Goal: Task Accomplishment & Management: Manage account settings

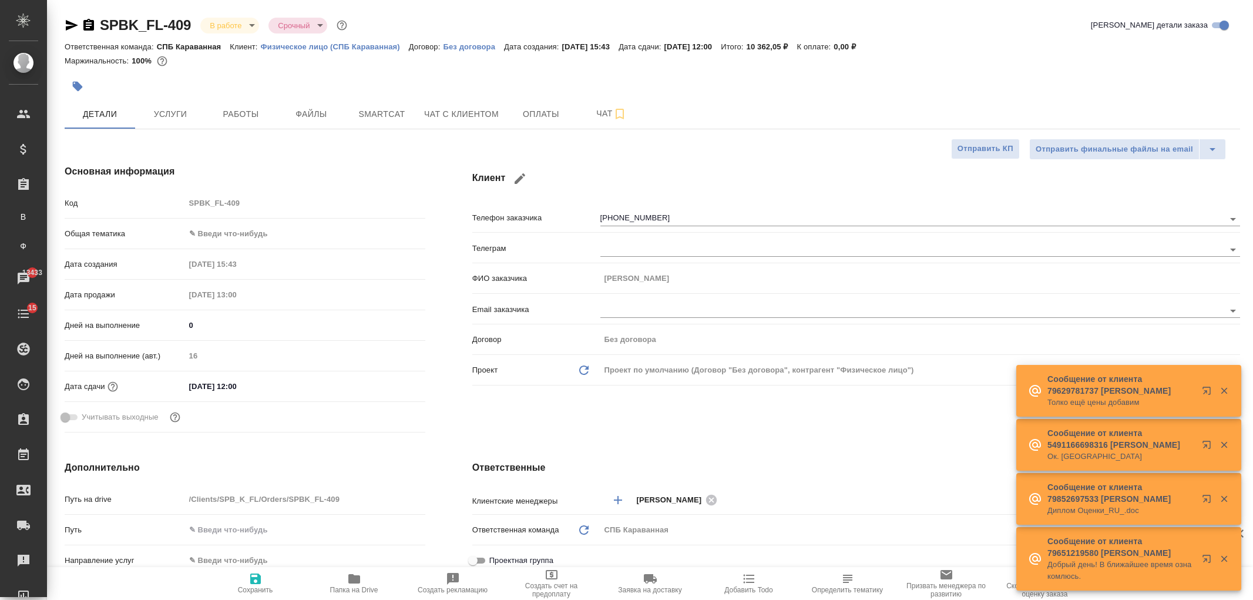
select select "RU"
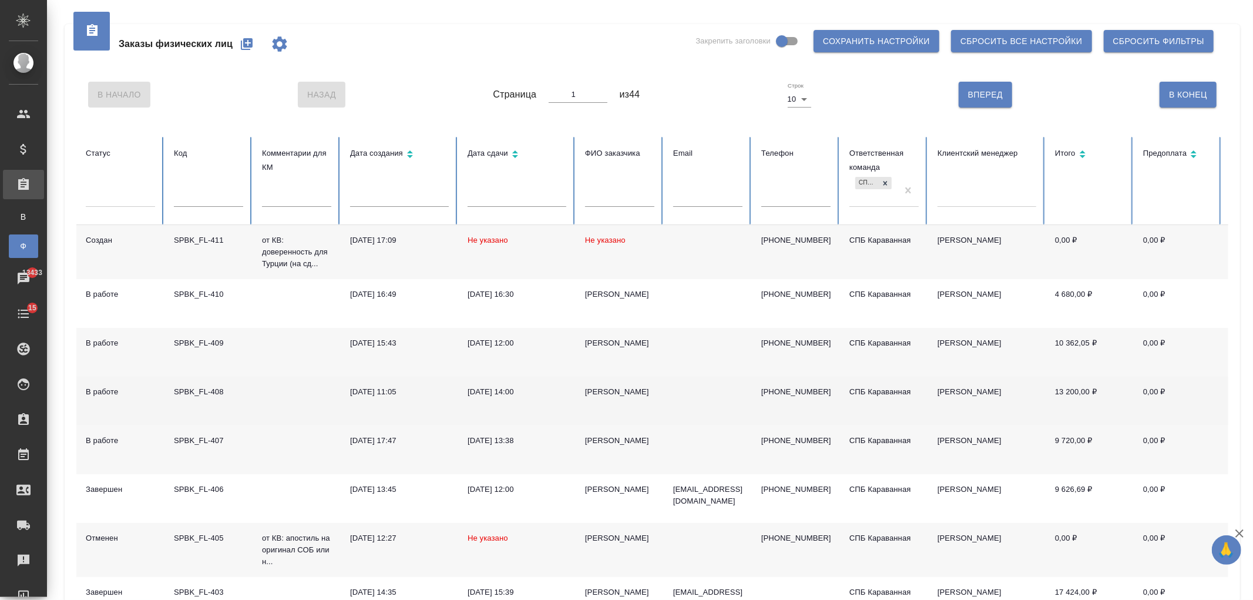
click at [635, 403] on td "[PERSON_NAME]" at bounding box center [620, 401] width 88 height 49
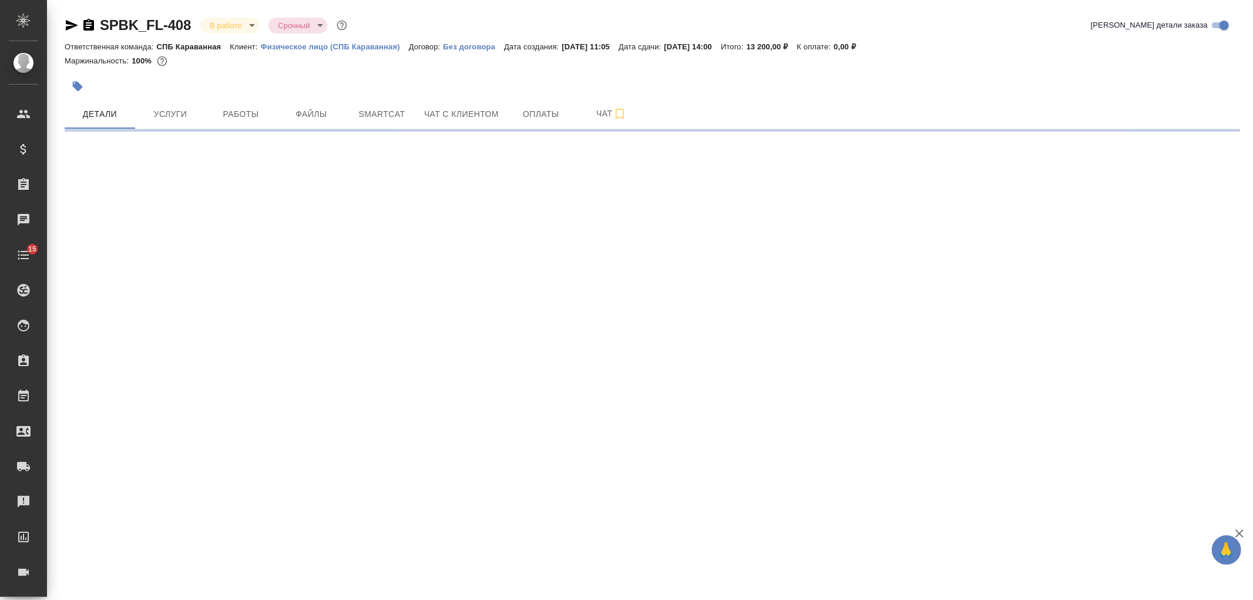
select select "RU"
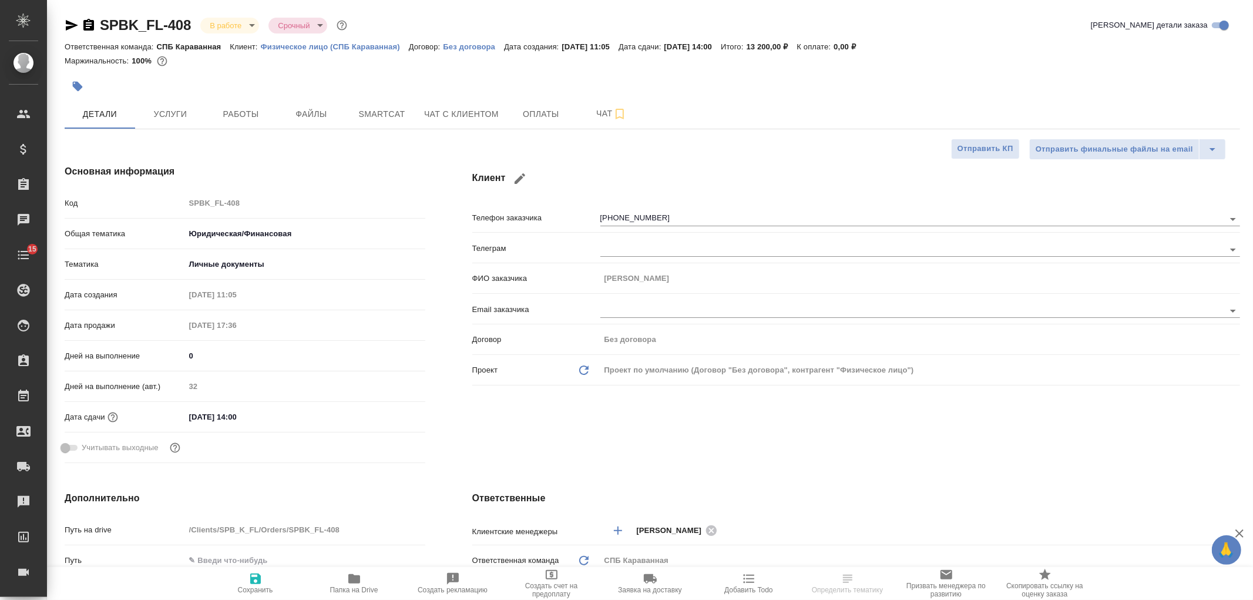
type textarea "x"
click at [177, 119] on span "Услуги" at bounding box center [170, 114] width 56 height 15
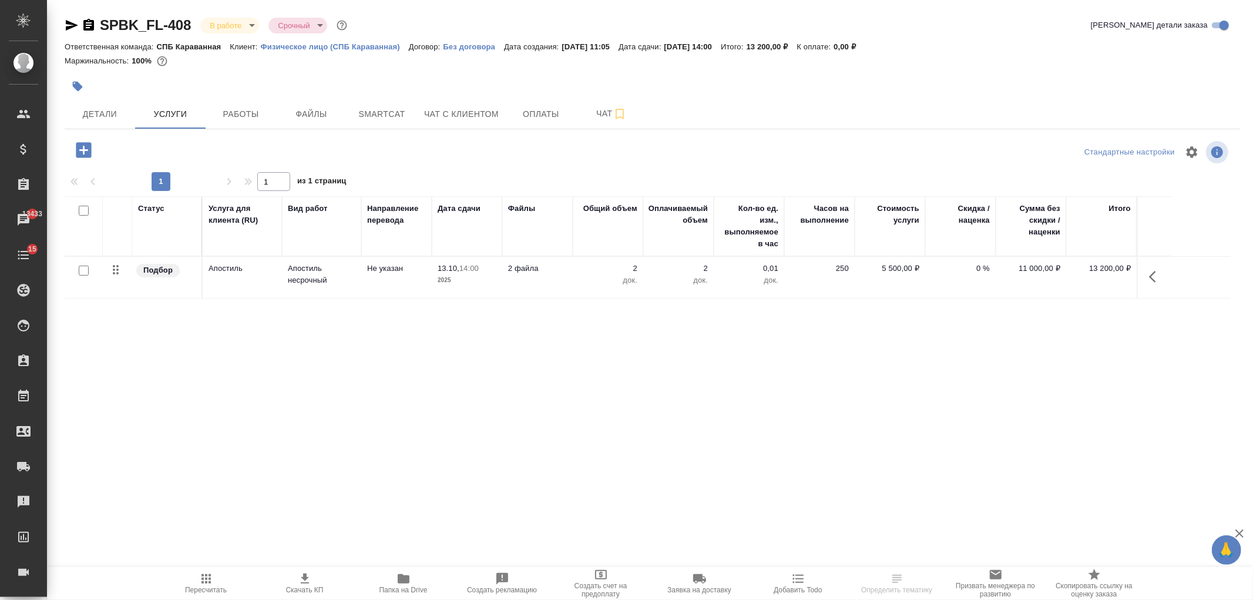
click at [368, 280] on td "Не указан" at bounding box center [396, 277] width 71 height 41
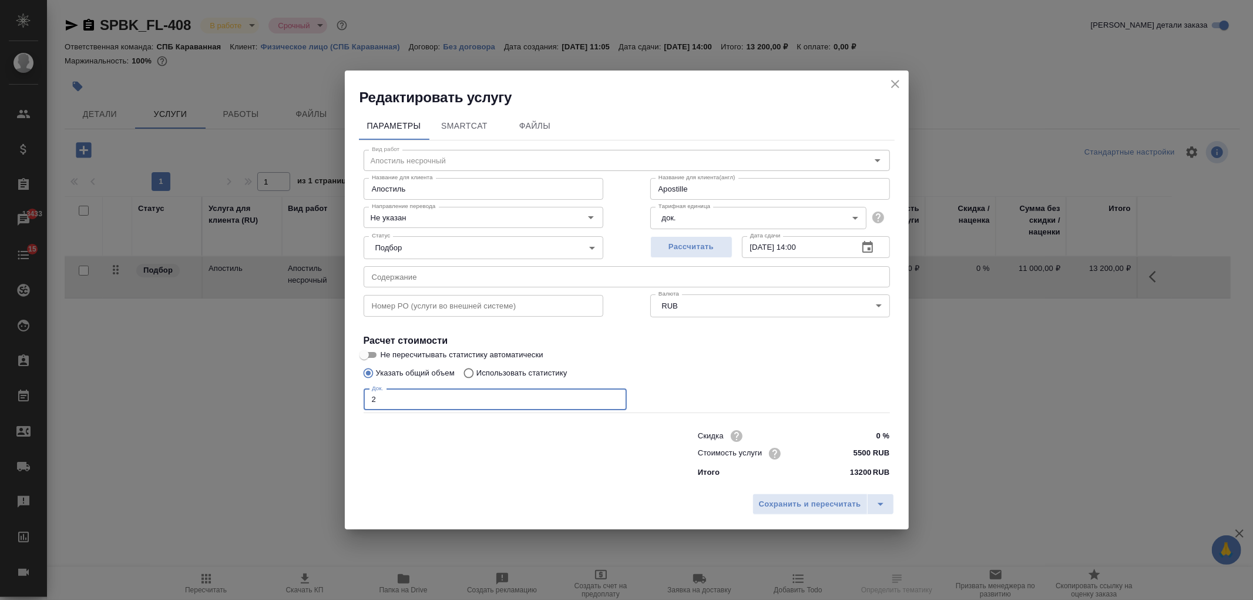
click at [424, 404] on input "2" at bounding box center [495, 399] width 263 height 21
type input "Apostille"
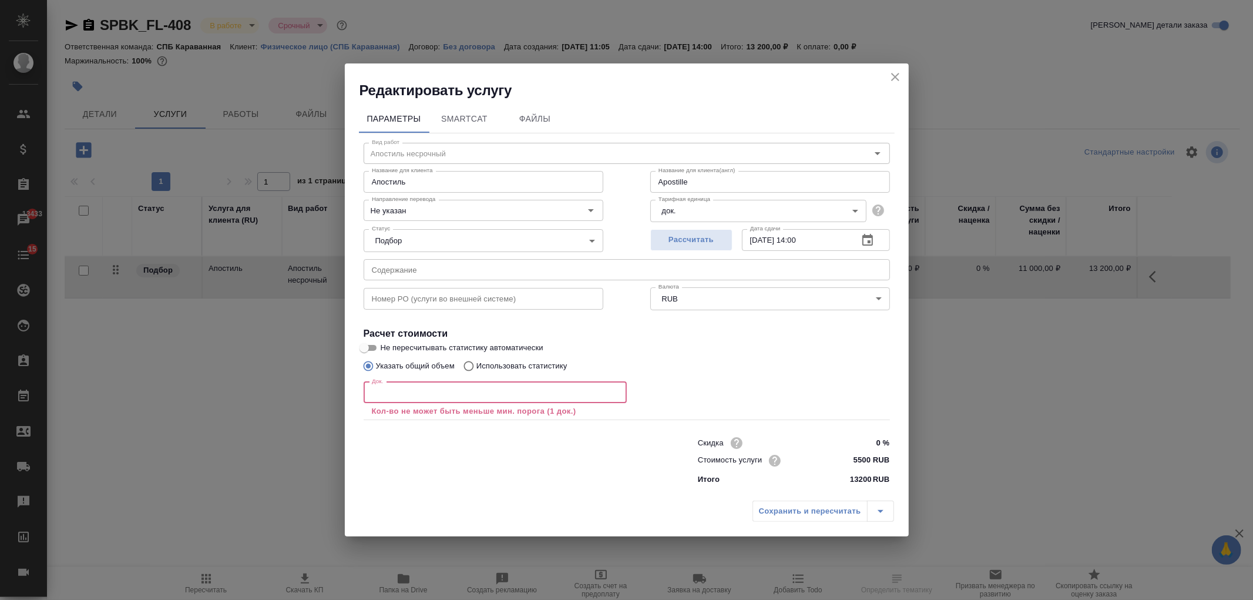
type input "Apostille"
type input "3"
type input "Apostille"
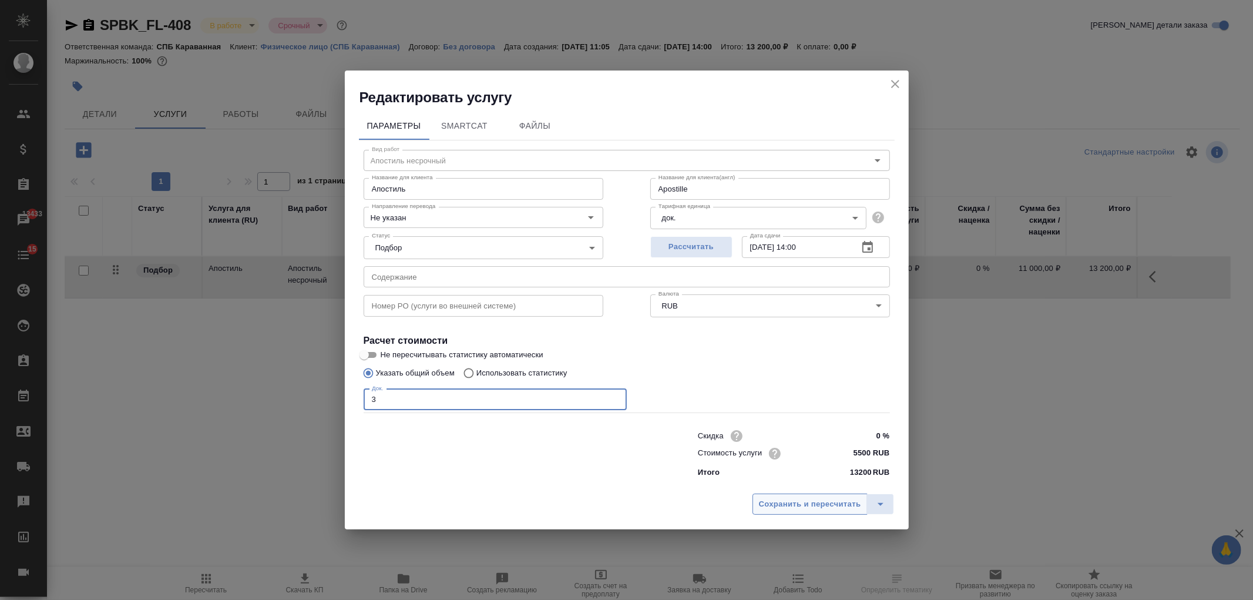
type input "3"
click at [784, 508] on span "Сохранить и пересчитать" at bounding box center [810, 505] width 102 height 14
type input "Apostille"
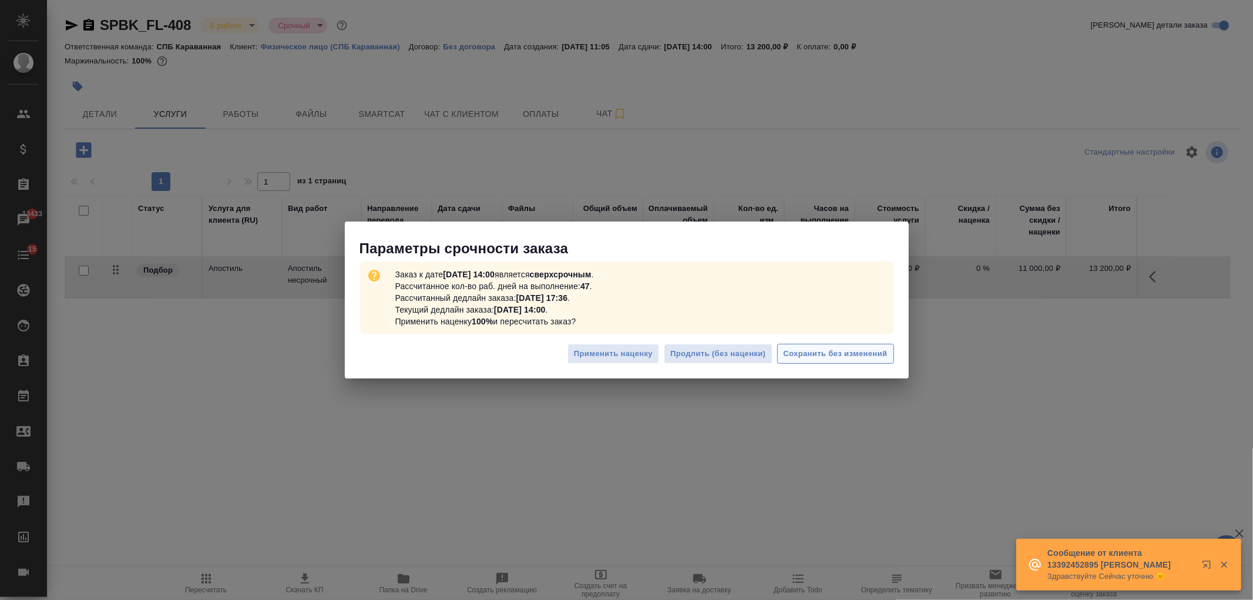
click at [843, 359] on span "Сохранить без изменений" at bounding box center [836, 354] width 104 height 14
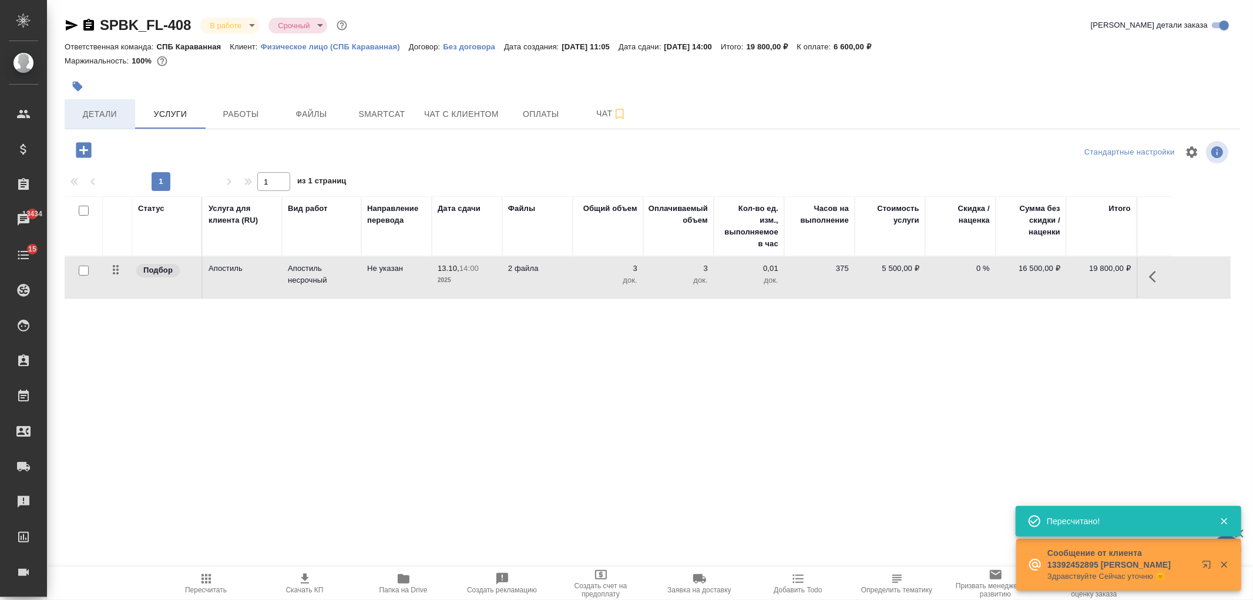
click at [118, 120] on span "Детали" at bounding box center [100, 114] width 56 height 15
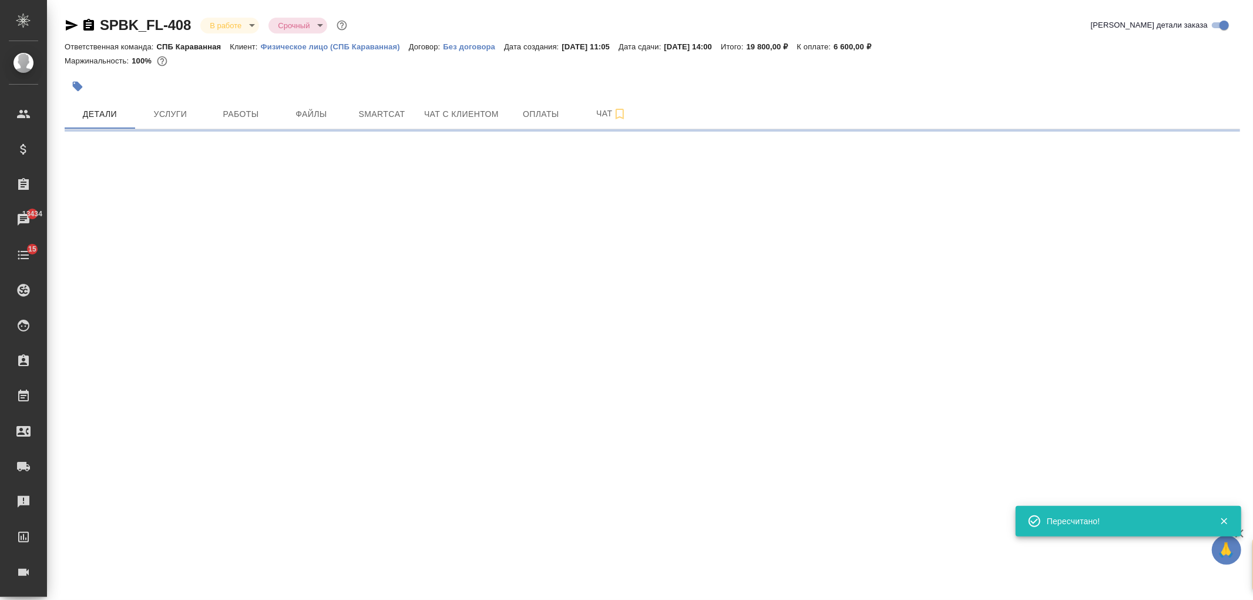
select select "RU"
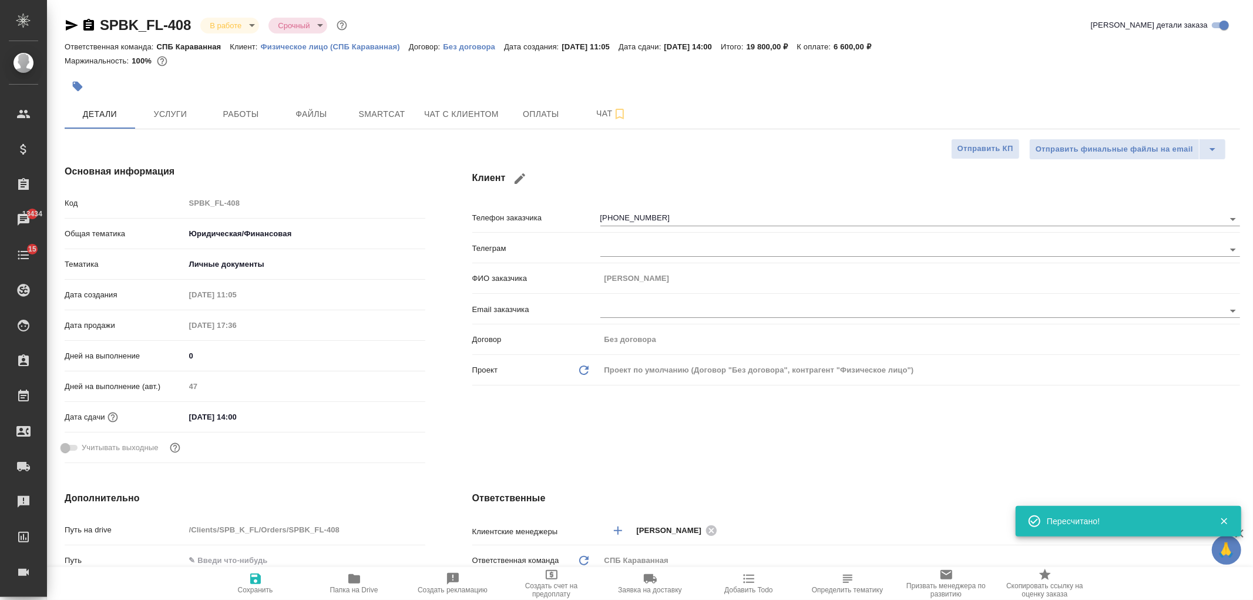
type textarea "x"
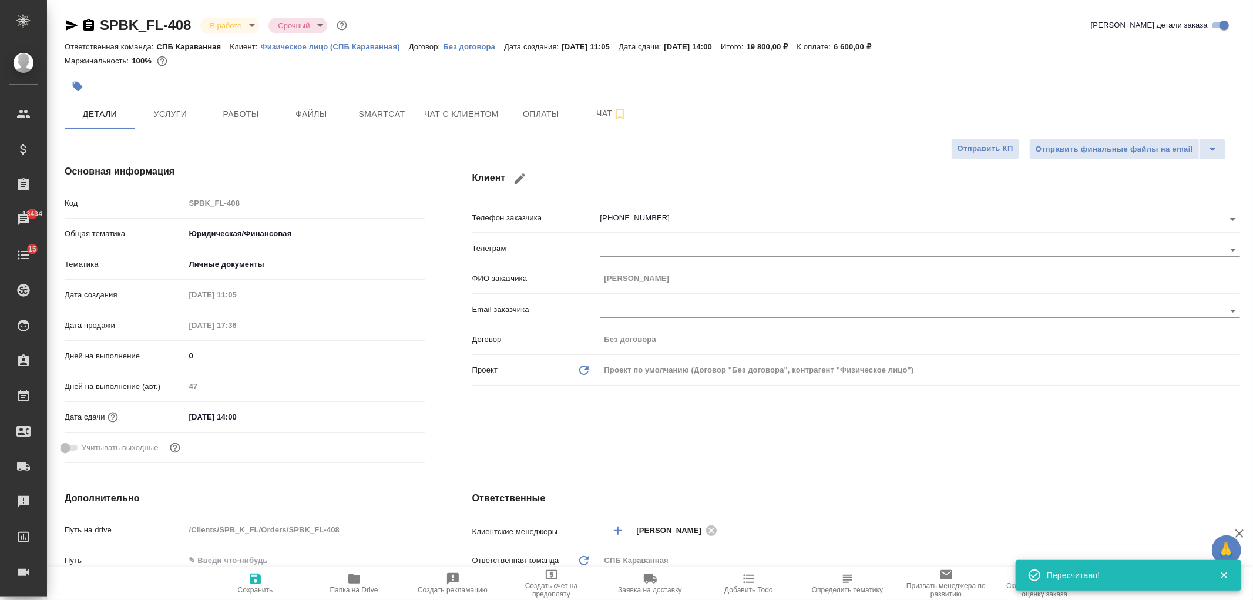
click at [738, 455] on div "Клиент Телефон заказчика +79319607377 Телеграм ФИО заказчика Наталья Email зака…" at bounding box center [856, 316] width 815 height 350
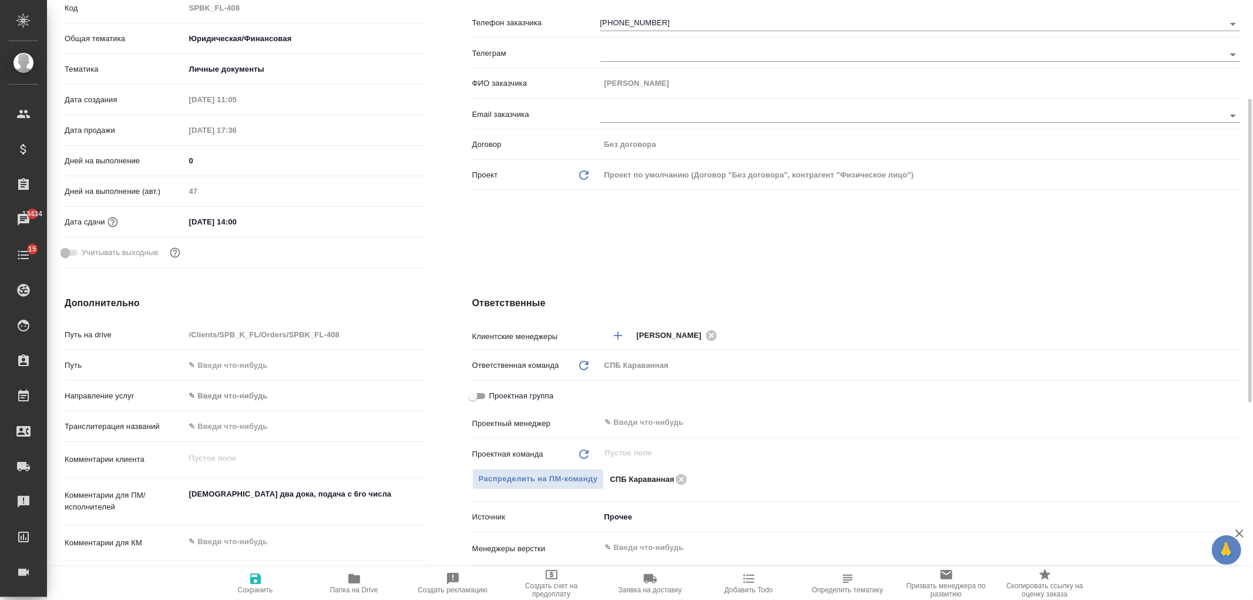
scroll to position [213, 0]
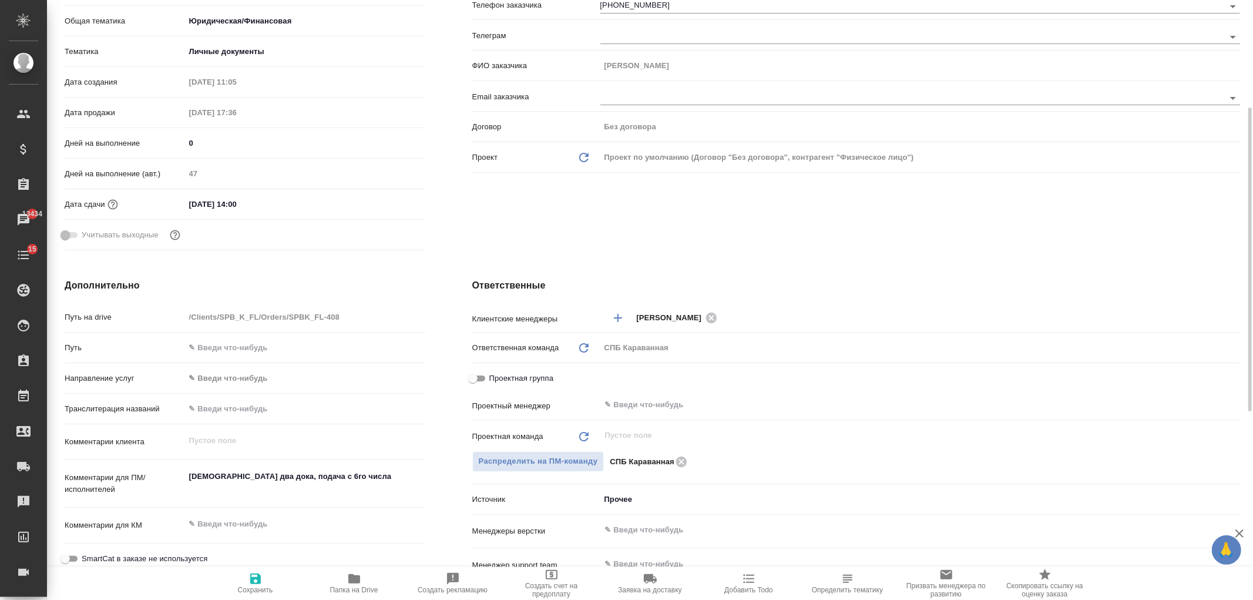
type textarea "x"
click at [283, 527] on textarea at bounding box center [305, 524] width 240 height 20
type textarea "1"
type textarea "x"
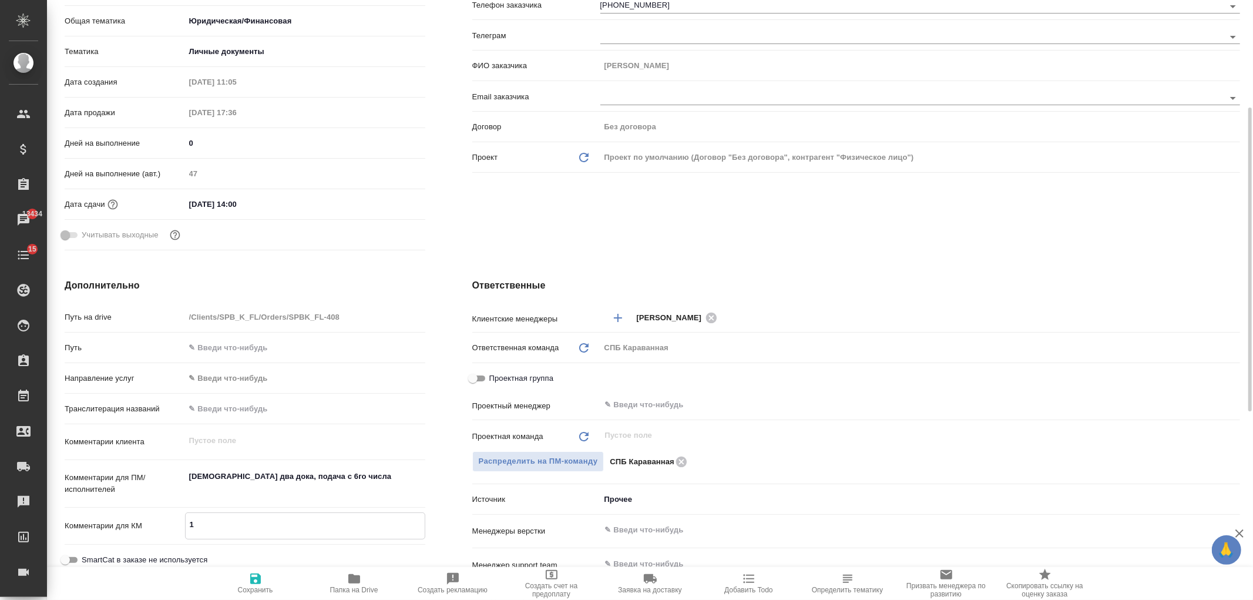
type textarea "x"
type textarea "11"
type textarea "x"
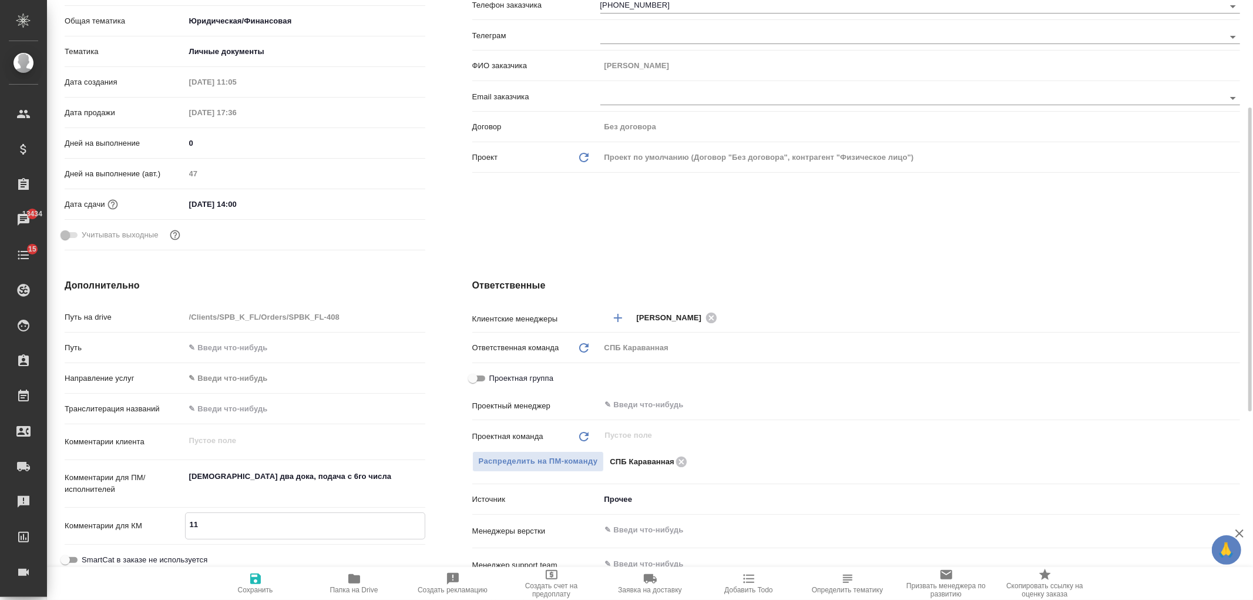
type textarea "110"
type textarea "x"
type textarea "1100"
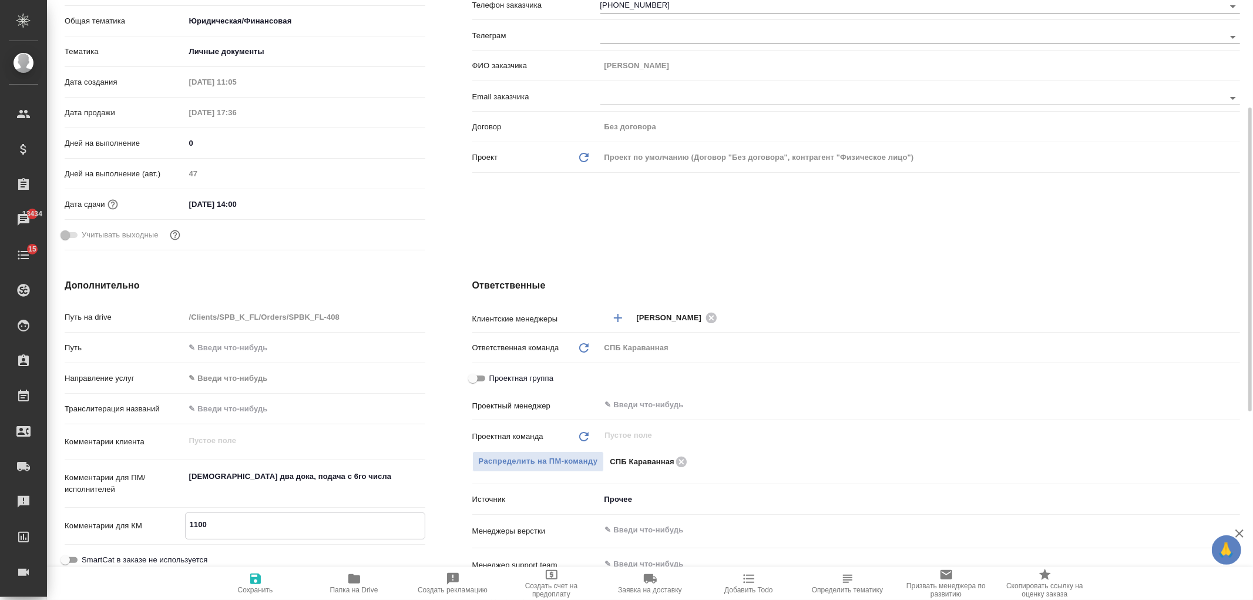
type textarea "x"
type textarea "1100"
type textarea "x"
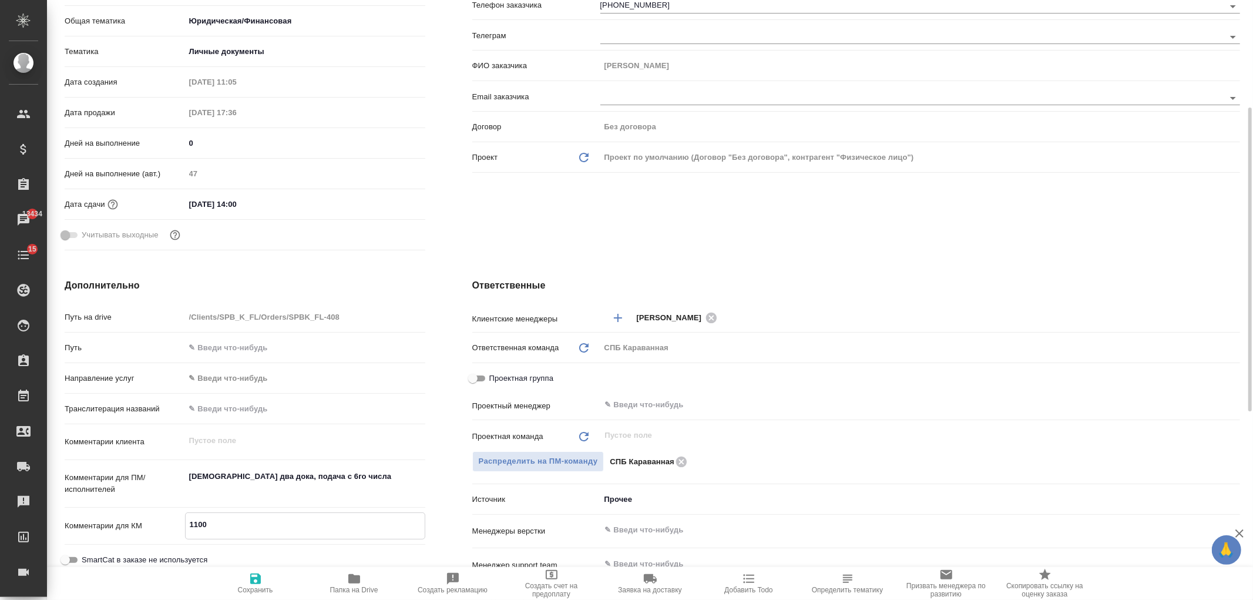
type textarea "x"
type textarea "1100 l"
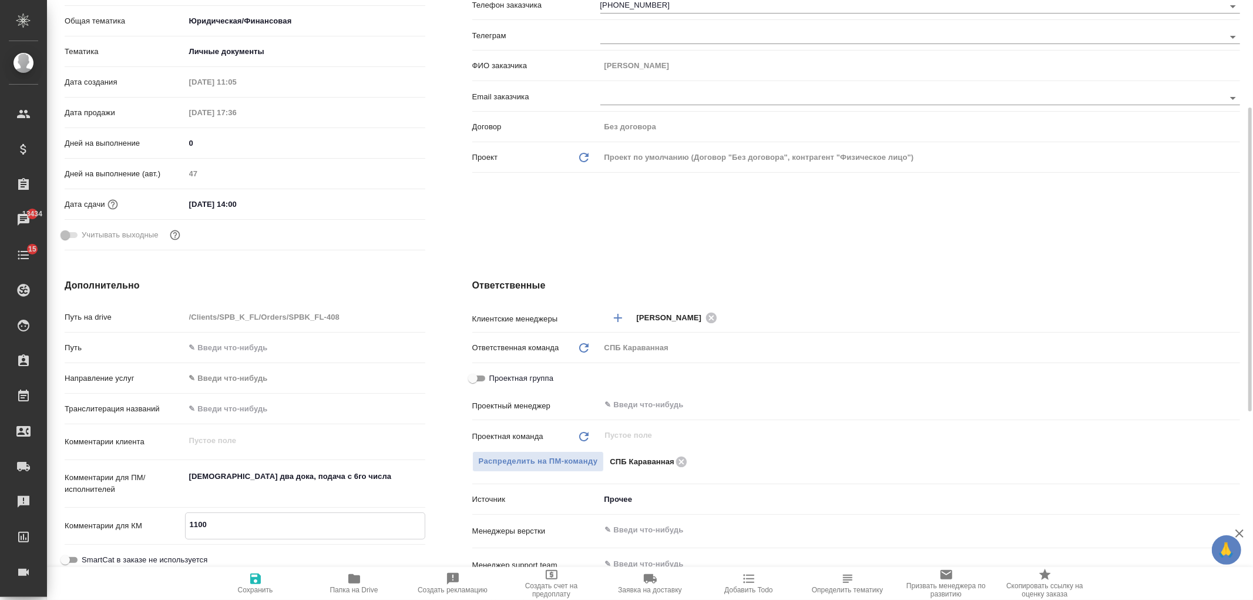
type textarea "x"
type textarea "1100 lj"
type textarea "x"
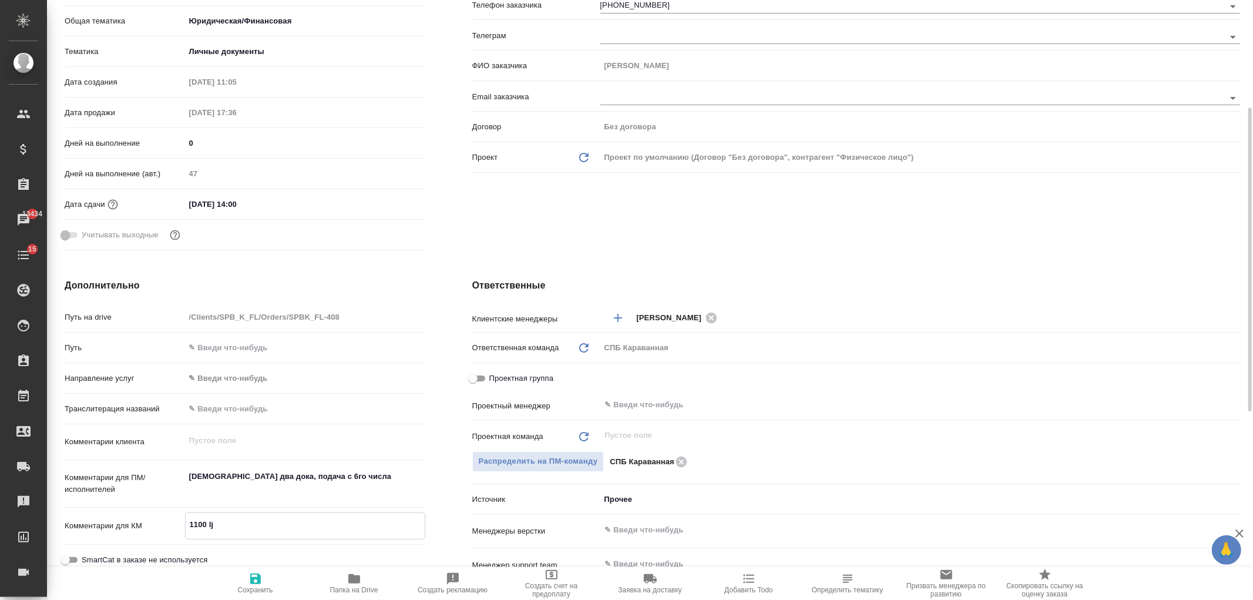
type textarea "1100 ljg"
type textarea "x"
type textarea "1100 ljgk"
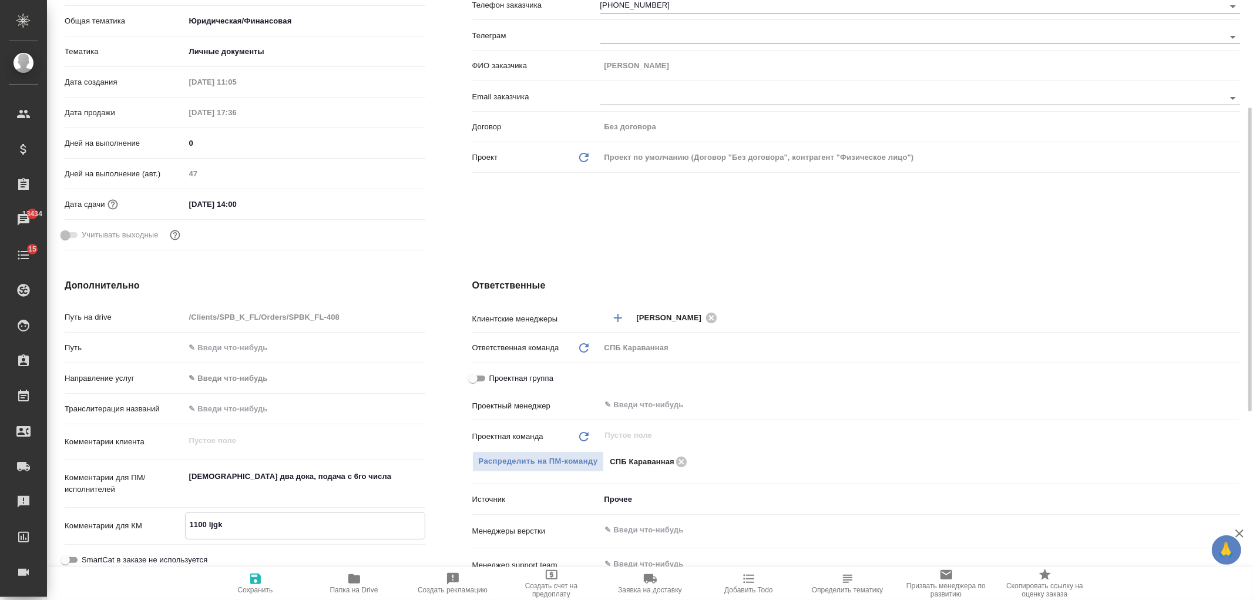
type textarea "x"
type textarea "1100 ljgkf"
type textarea "x"
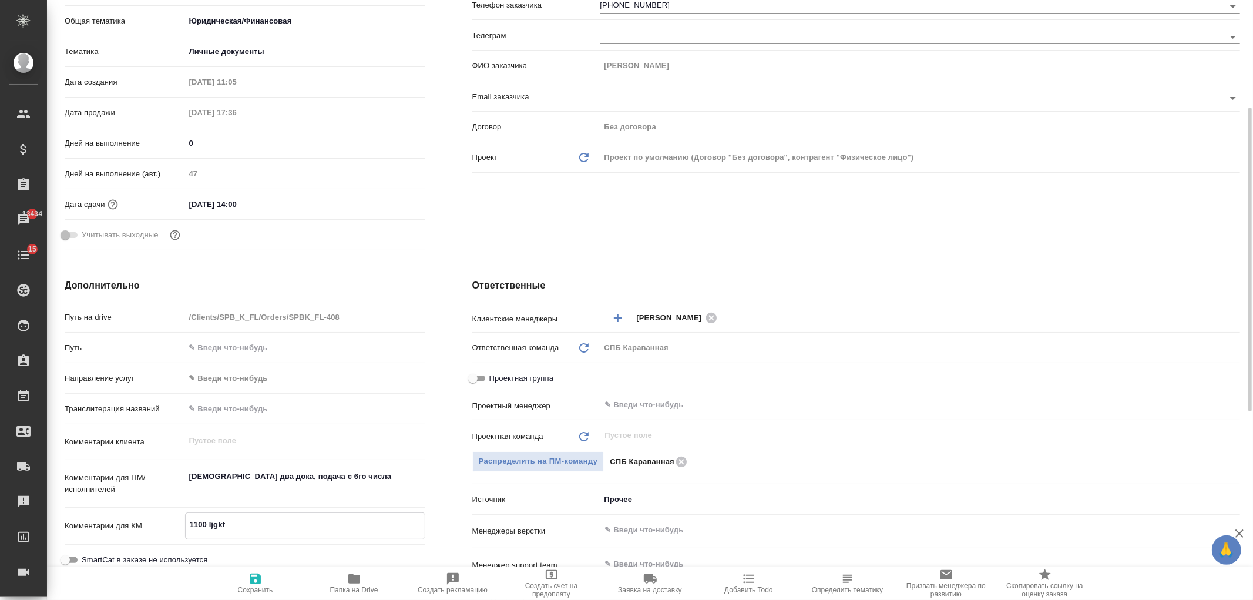
type textarea "x"
type textarea "1100 ljgkfnf"
type textarea "x"
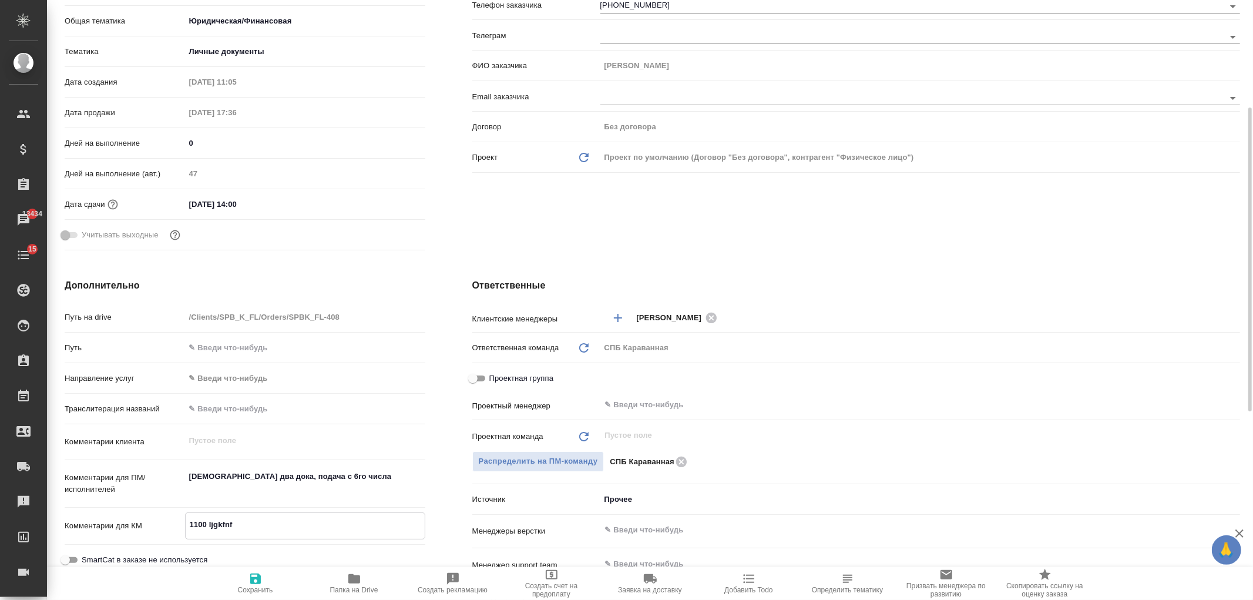
type textarea "x"
type textarea "1100 ljgkfn"
type textarea "x"
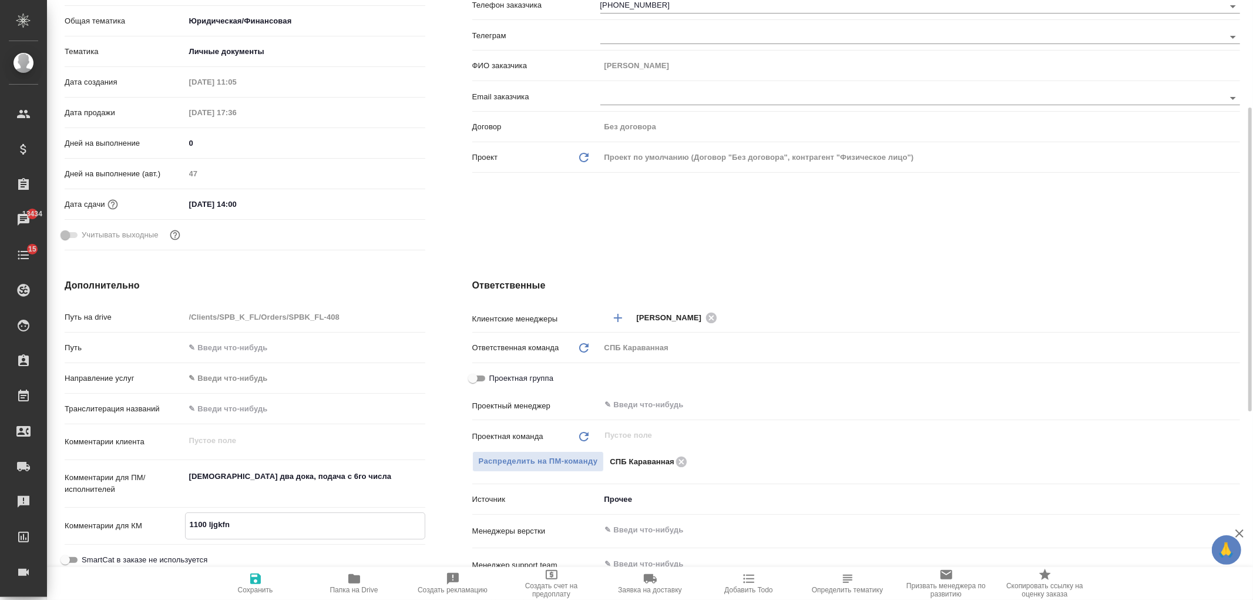
type textarea "1100 ljgkf"
type textarea "x"
type textarea "1100 ljgk"
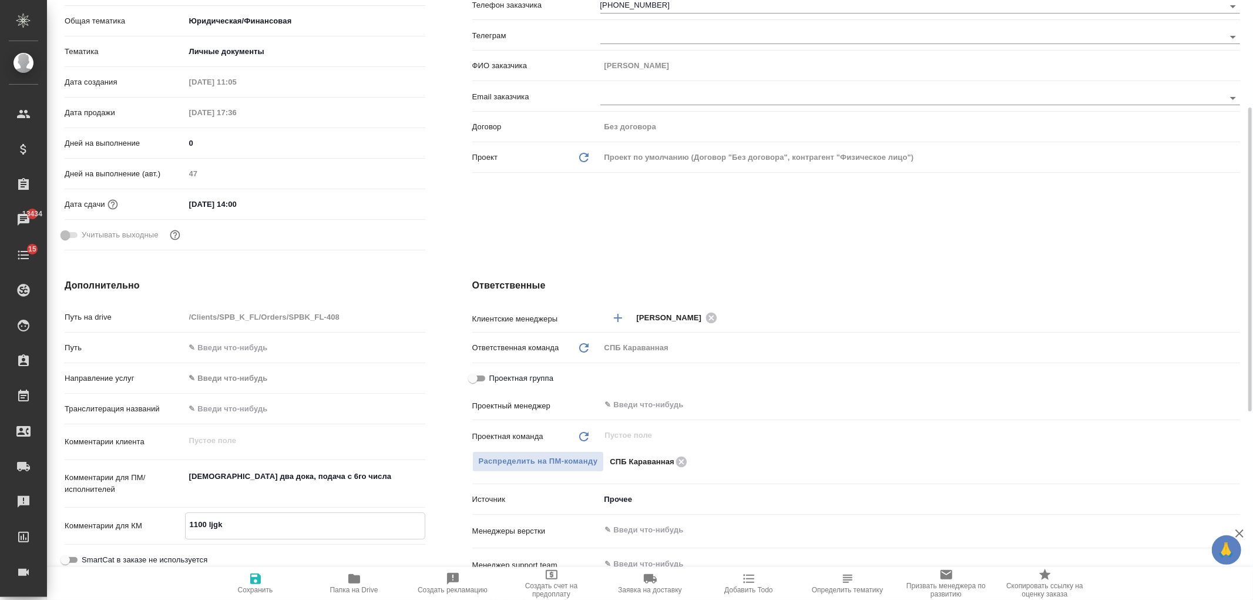
type textarea "x"
type textarea "1100 ljg"
type textarea "x"
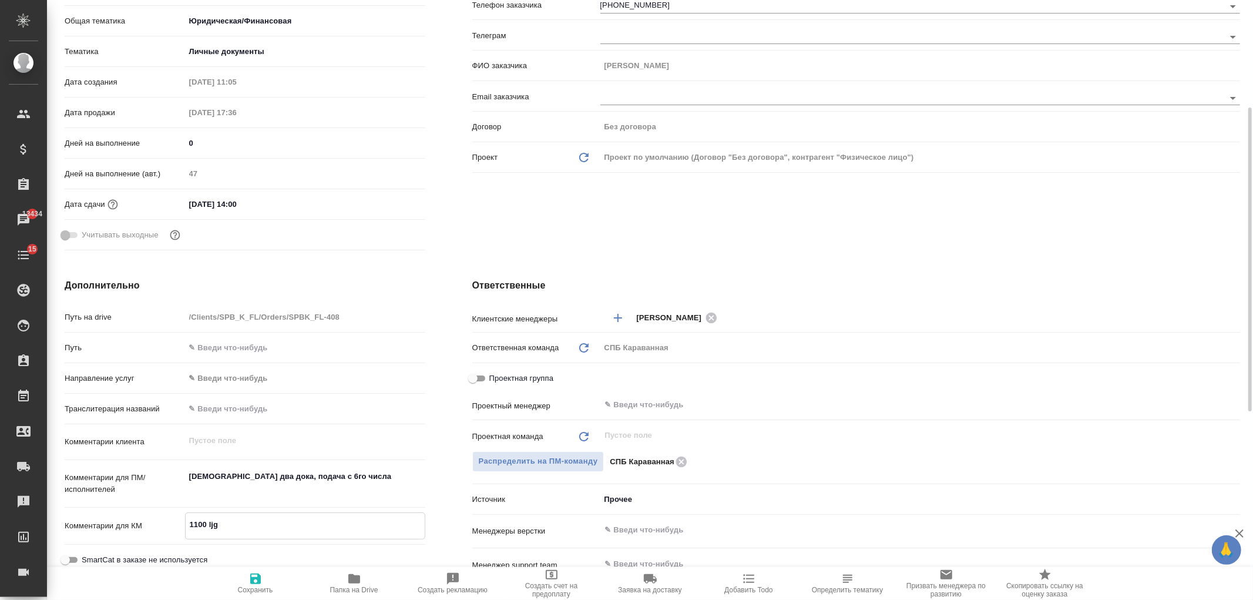
type textarea "x"
type textarea "1100 lj"
type textarea "x"
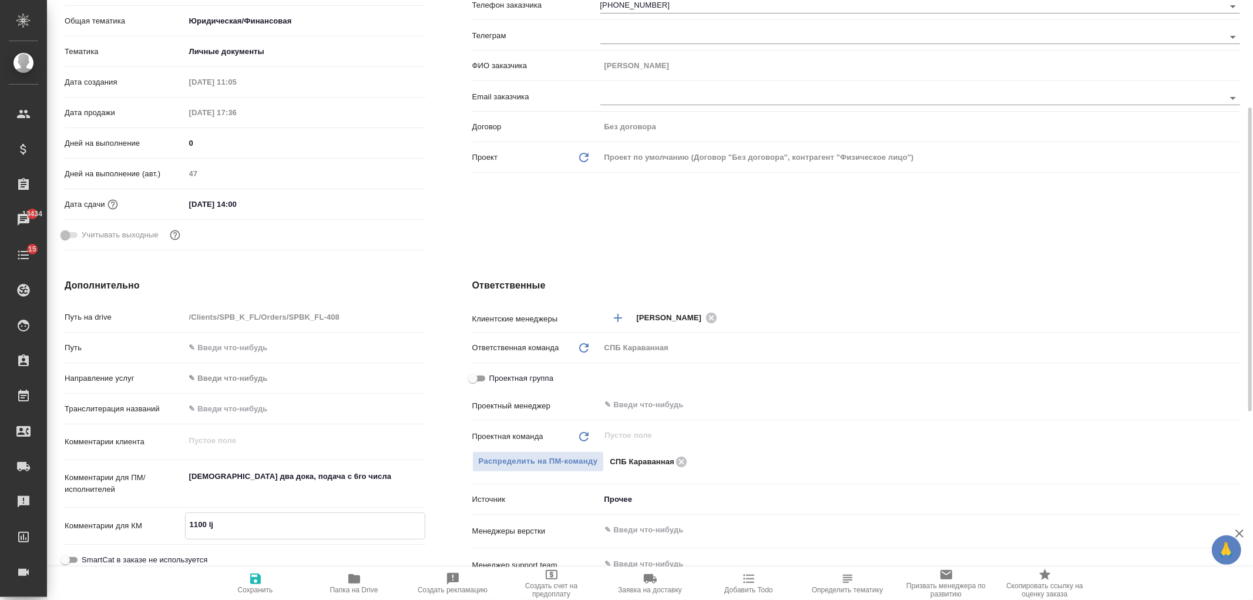
type textarea "x"
type textarea "1100 l"
type textarea "x"
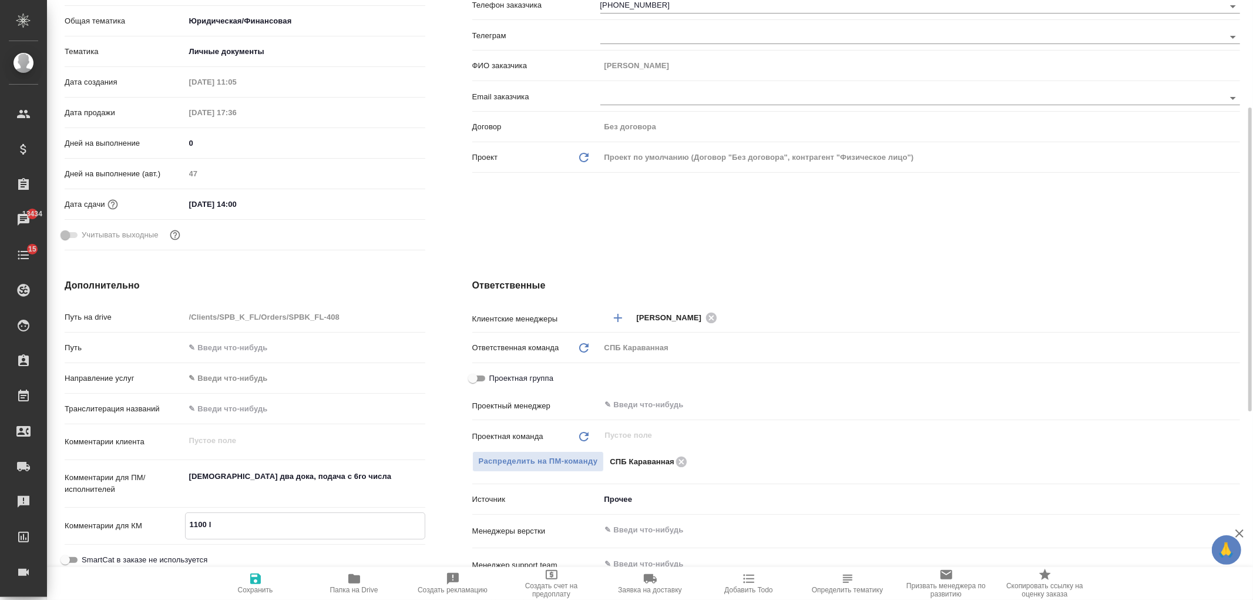
type textarea "1100"
type textarea "x"
type textarea "1100 д"
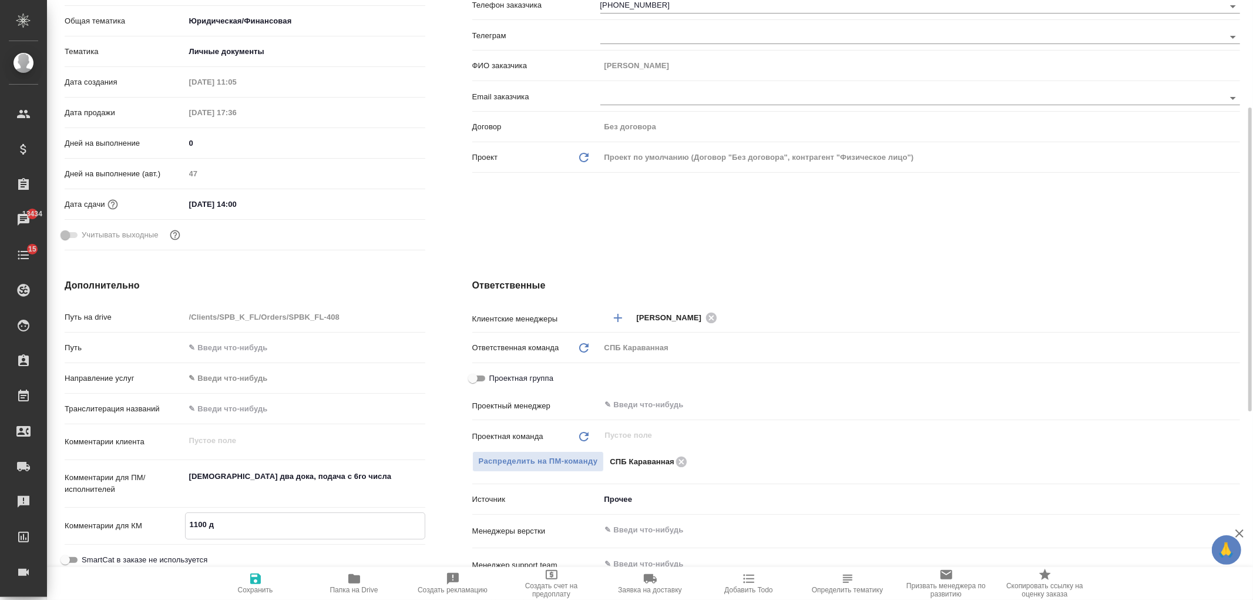
type textarea "x"
type textarea "1100 до"
type textarea "x"
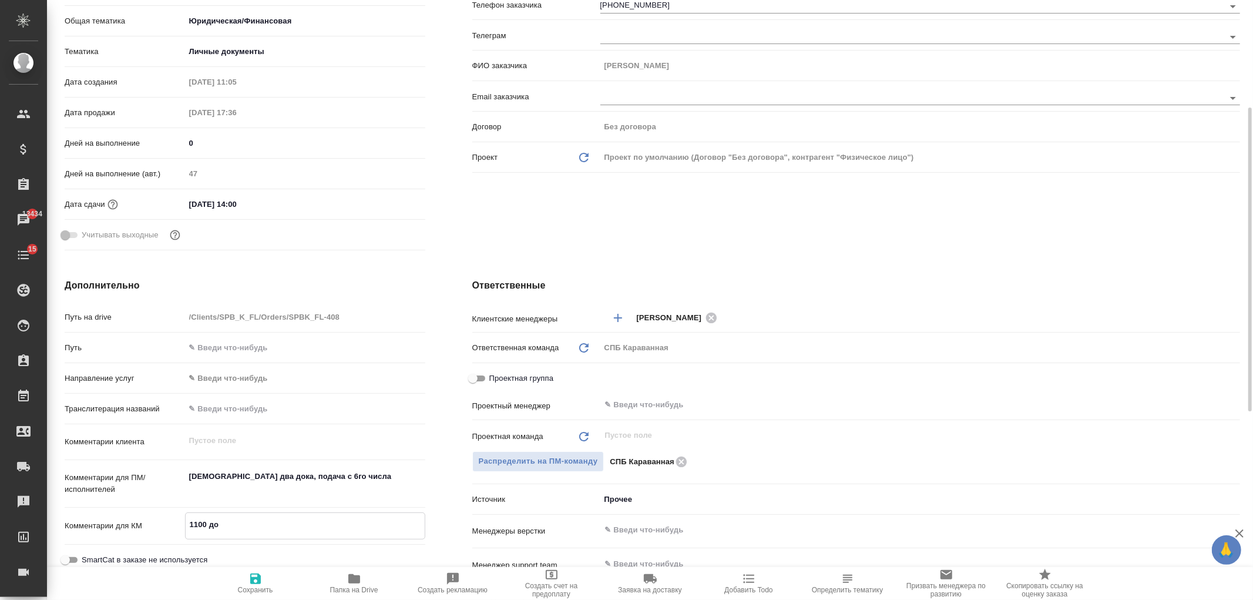
type textarea "x"
type textarea "1100 доп"
type textarea "x"
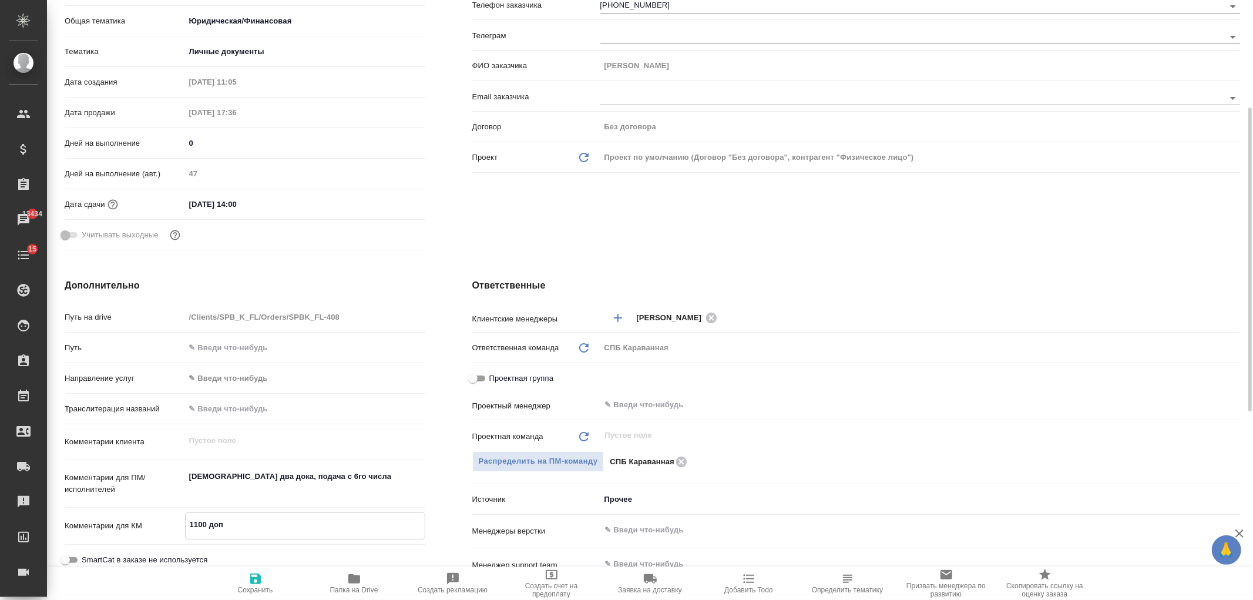
type textarea "x"
type textarea "1100 допл"
type textarea "x"
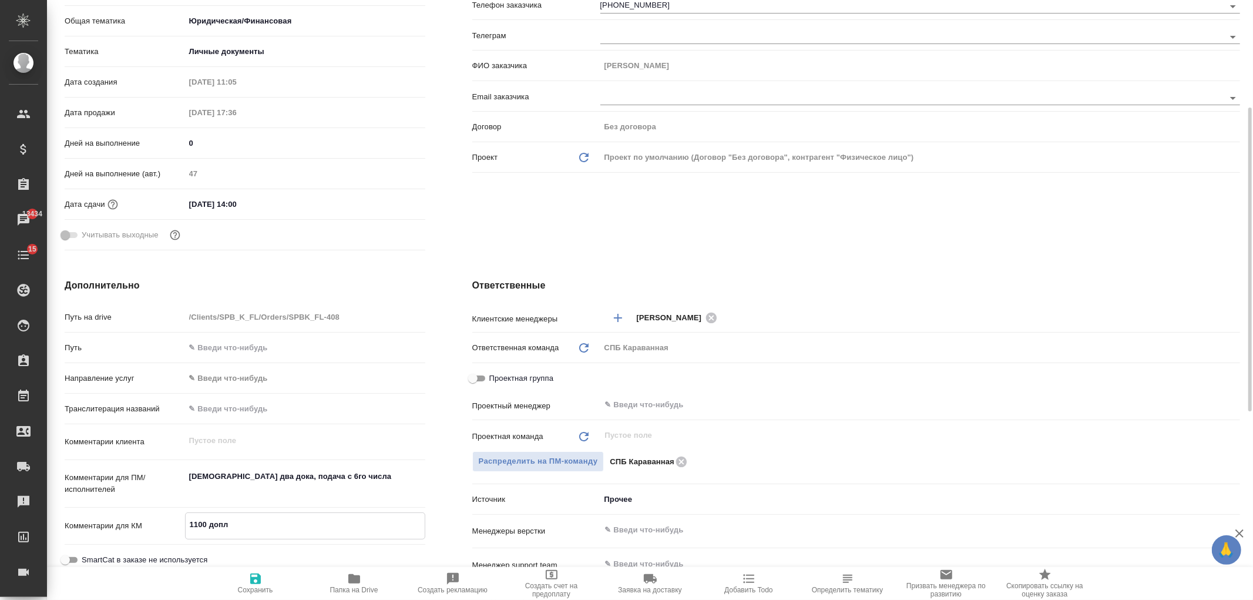
type textarea "1100 допла"
type textarea "x"
type textarea "1100 доплата"
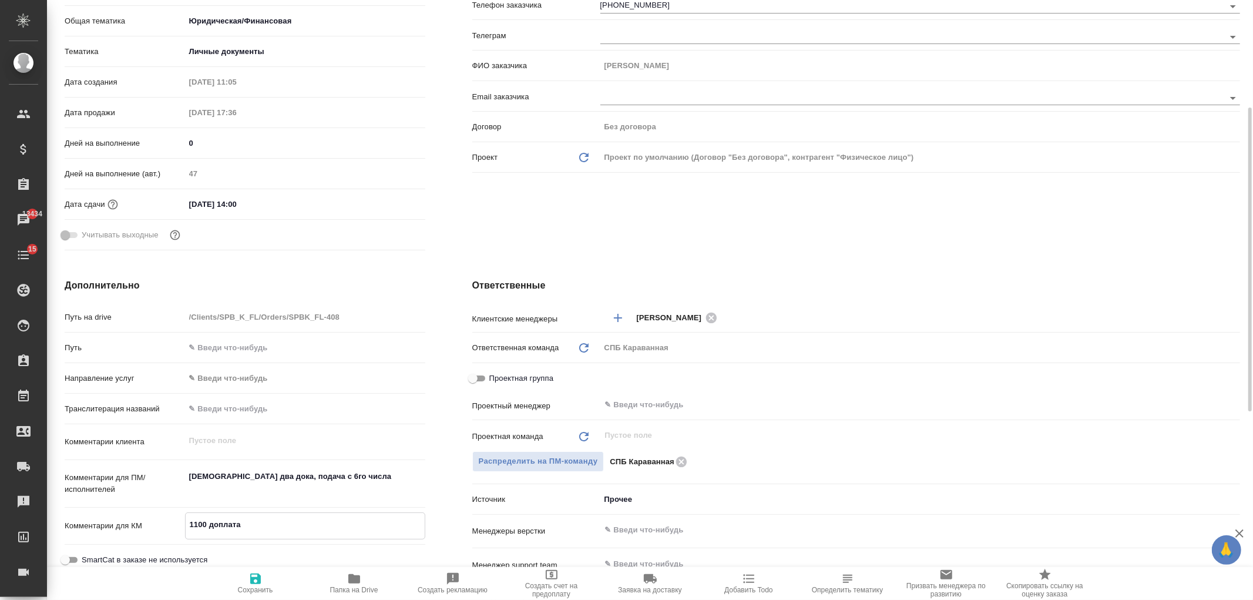
type textarea "x"
type textarea "1100 доплата!"
type textarea "x"
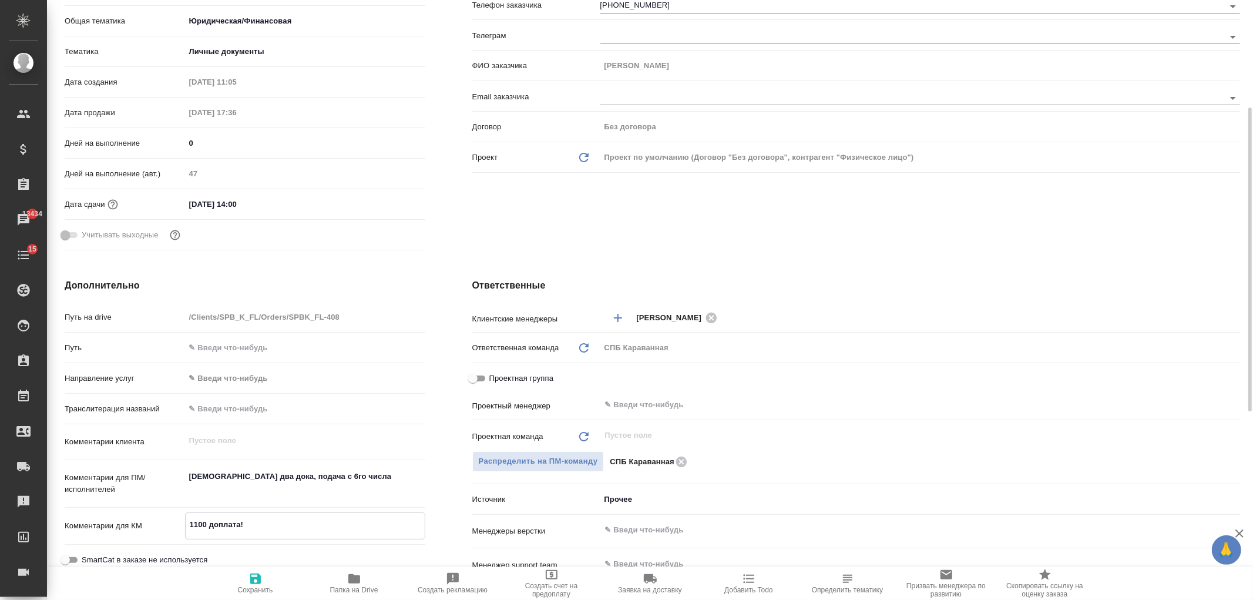
type textarea "x"
type textarea "1100 доплата!"
type textarea "x"
click at [260, 574] on icon "button" at bounding box center [256, 579] width 14 height 14
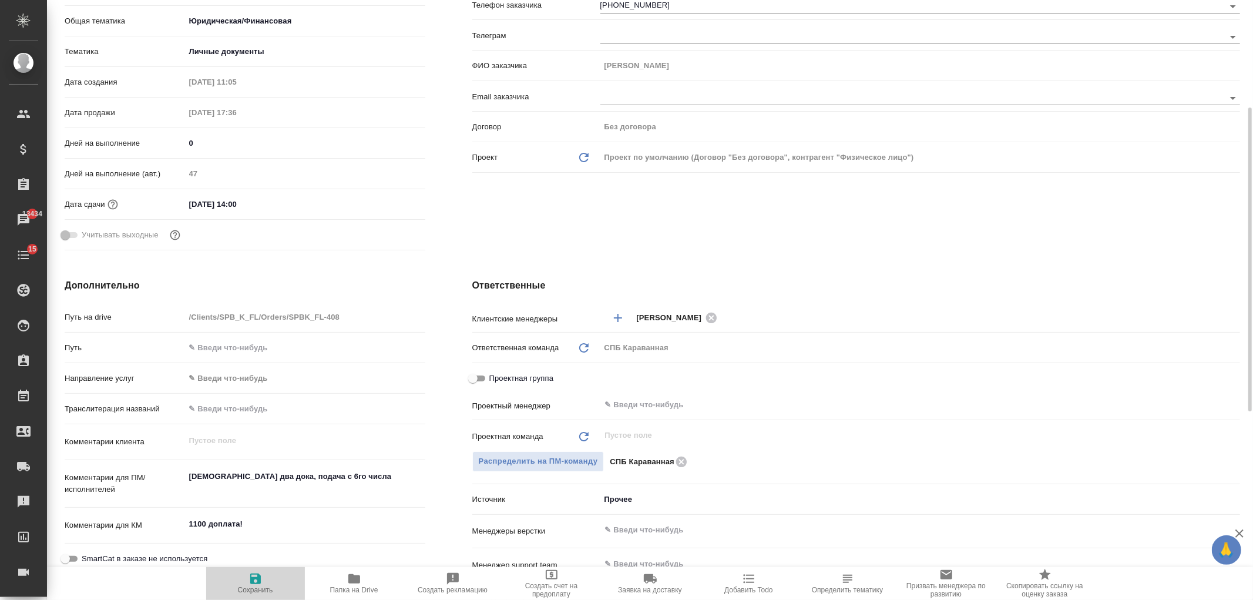
type textarea "x"
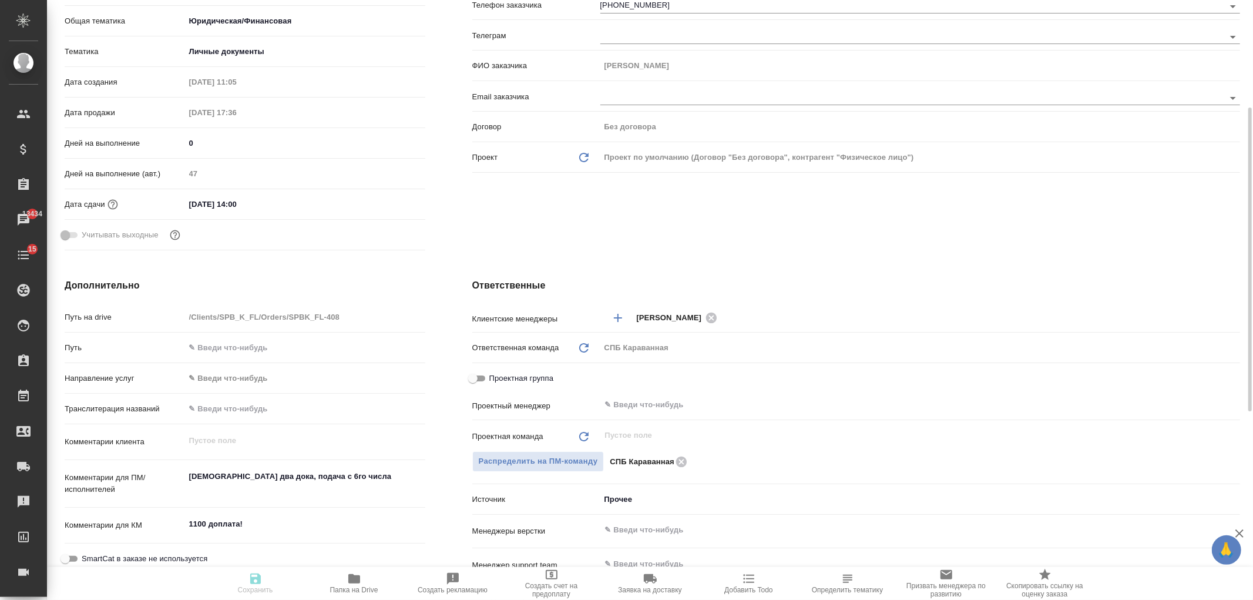
type textarea "x"
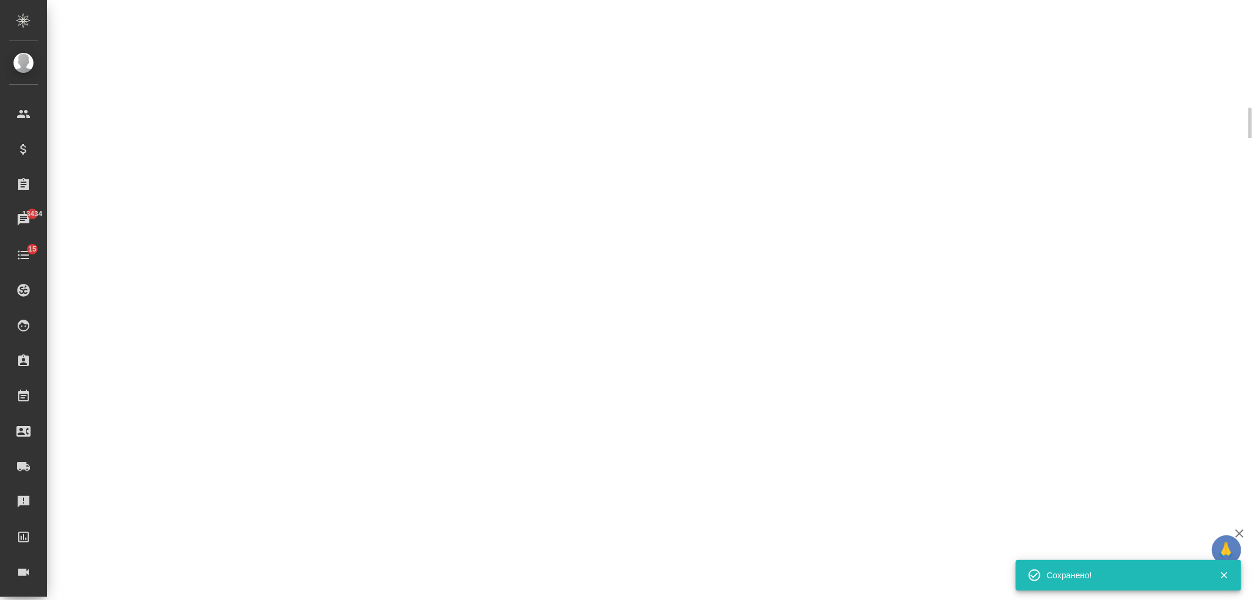
select select "RU"
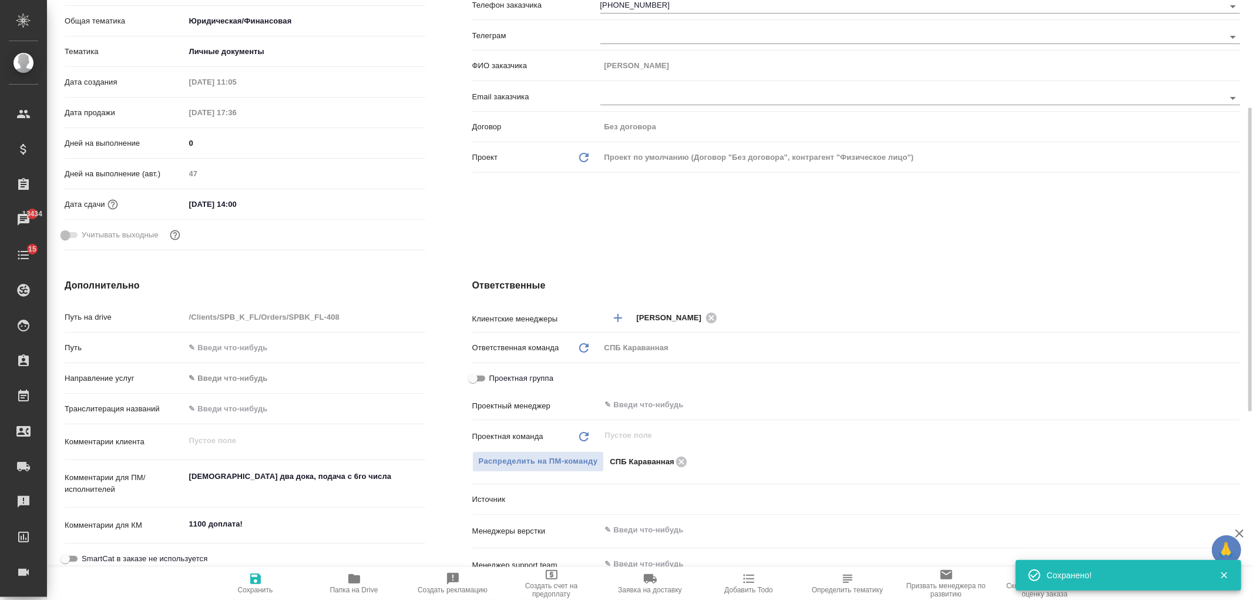
type textarea "x"
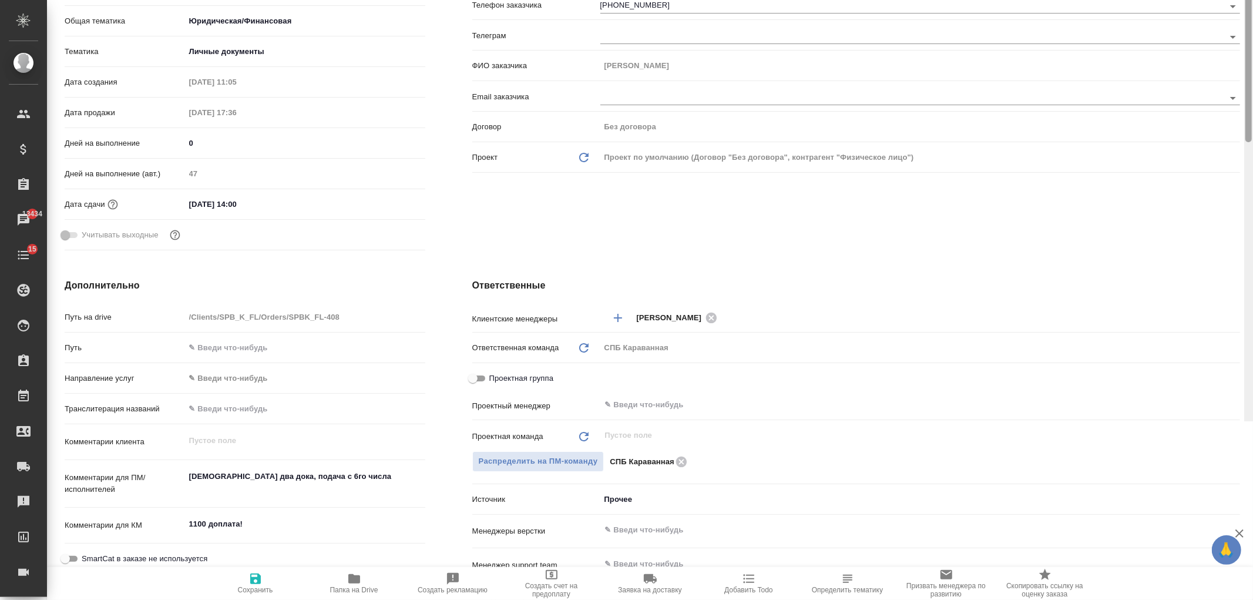
scroll to position [0, 0]
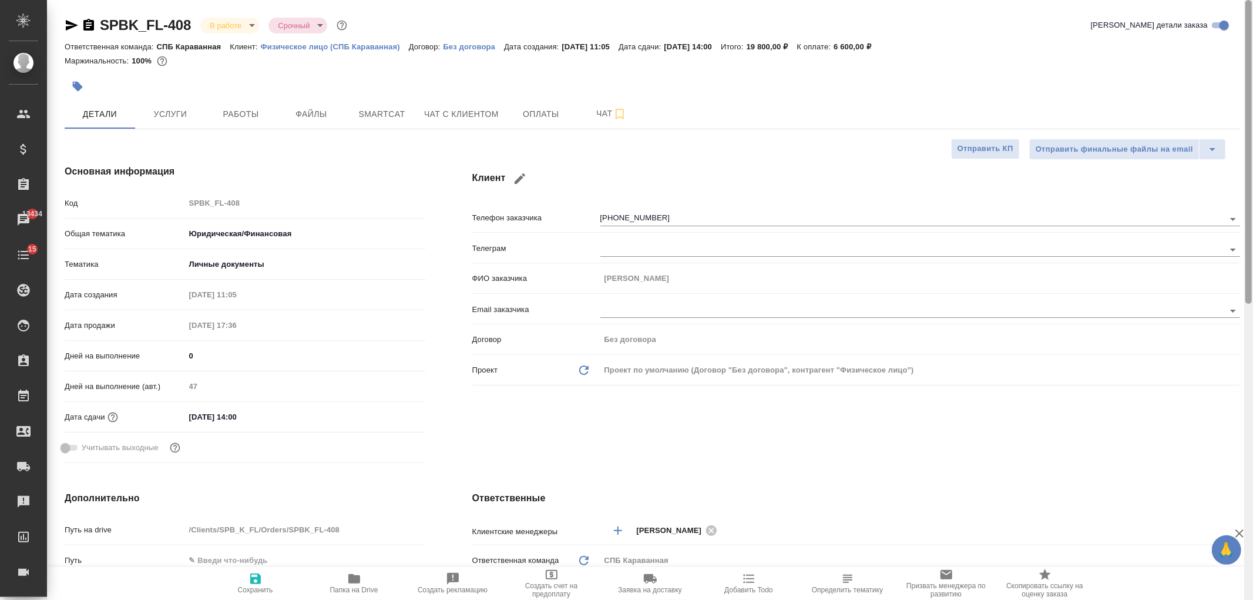
drag, startPoint x: 1251, startPoint y: 361, endPoint x: 1190, endPoint y: 43, distance: 323.8
click at [1218, 61] on div "SPBK_FL-408 В работе inProgress Срочный urgent Кратко детали заказа Ответственн…" at bounding box center [650, 300] width 1206 height 600
click at [536, 116] on span "Оплаты" at bounding box center [541, 114] width 56 height 15
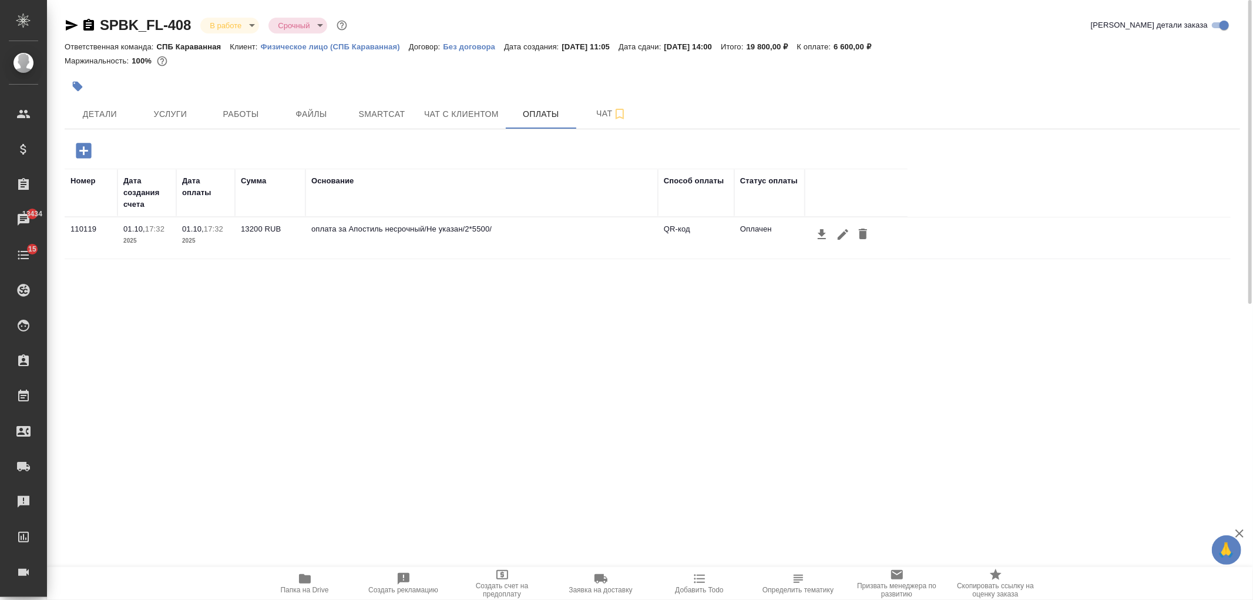
click at [80, 150] on icon "button" at bounding box center [83, 150] width 21 height 21
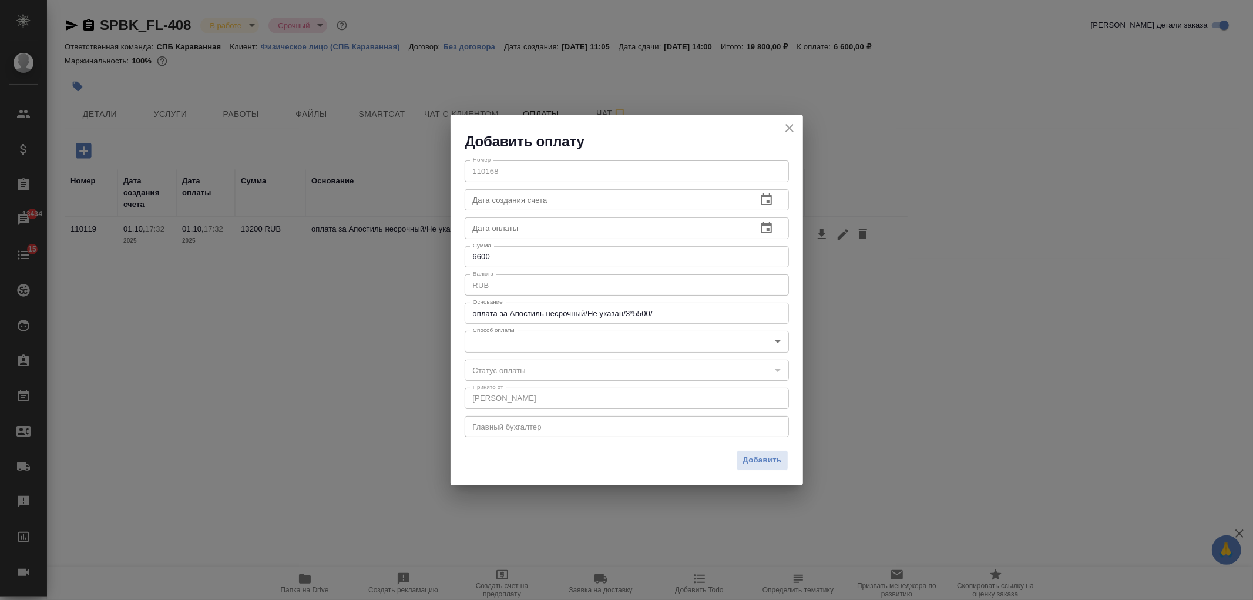
click at [523, 268] on div "Номер 110168 Номер Дата создания счета Дата создания счета Дата оплаты Дата опл…" at bounding box center [627, 297] width 353 height 293
click at [484, 257] on input "6600" at bounding box center [627, 256] width 324 height 21
click at [480, 259] on input "6600" at bounding box center [627, 256] width 324 height 21
type input "5500"
click at [536, 344] on body "🙏 .cls-1 fill:#fff; AWATERA Ivanova Arina Клиенты Спецификации Заказы 13434 Чат…" at bounding box center [626, 300] width 1253 height 600
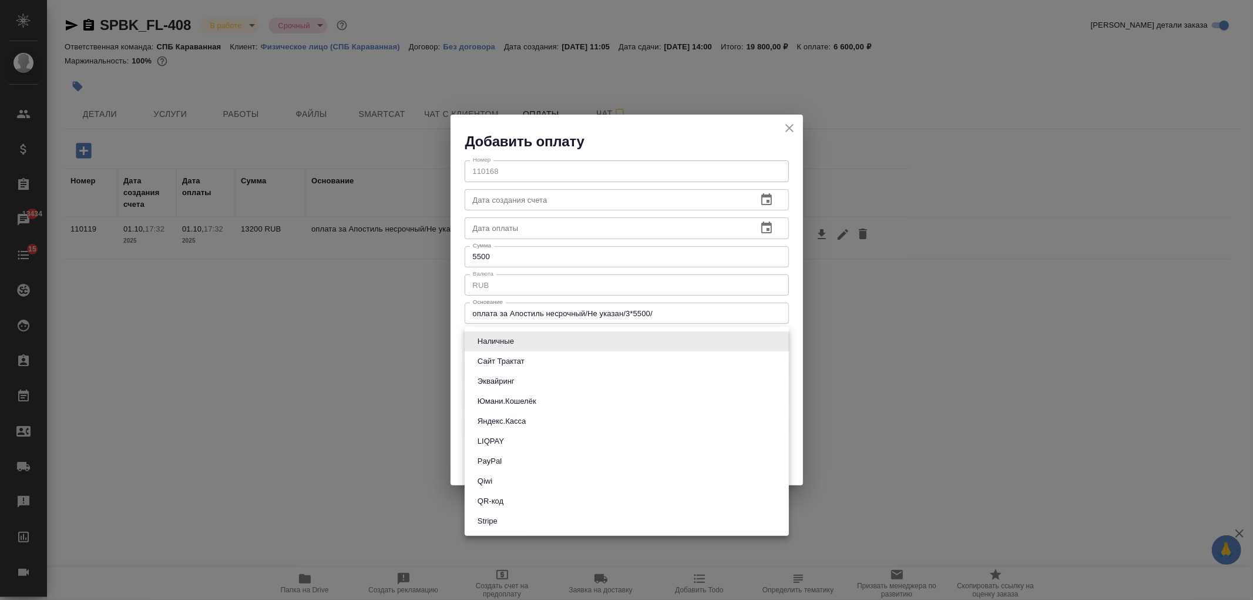
click at [516, 501] on li "QR-код" at bounding box center [627, 501] width 324 height 20
type input "60e5684acae83f185c96e013"
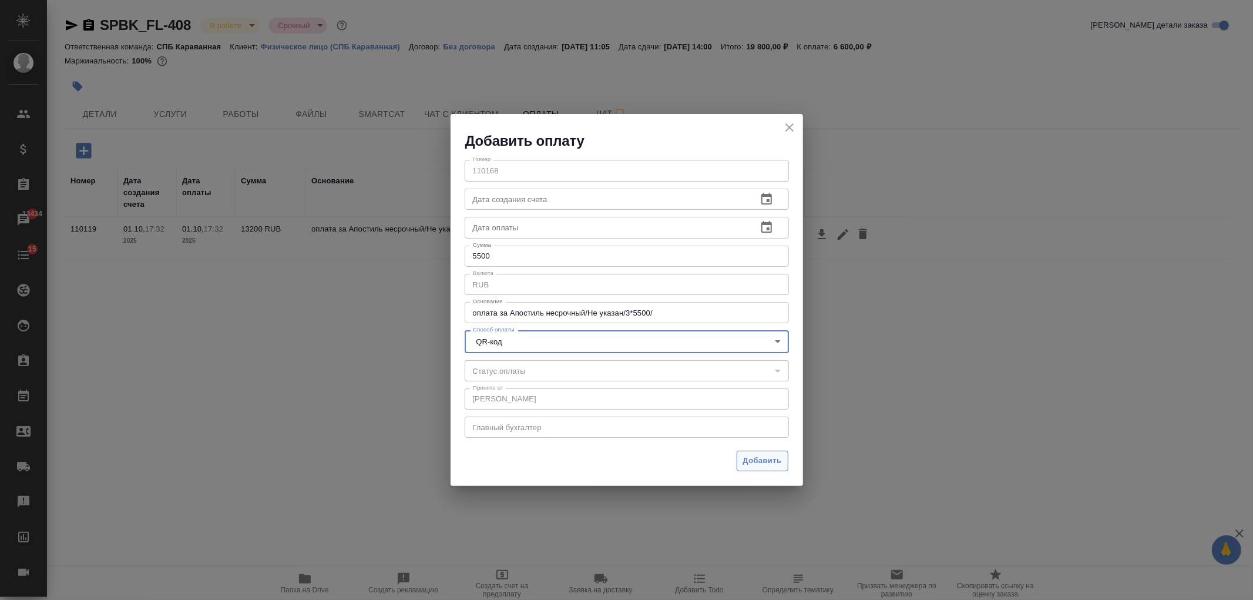
click at [760, 459] on span "Добавить" at bounding box center [762, 461] width 39 height 14
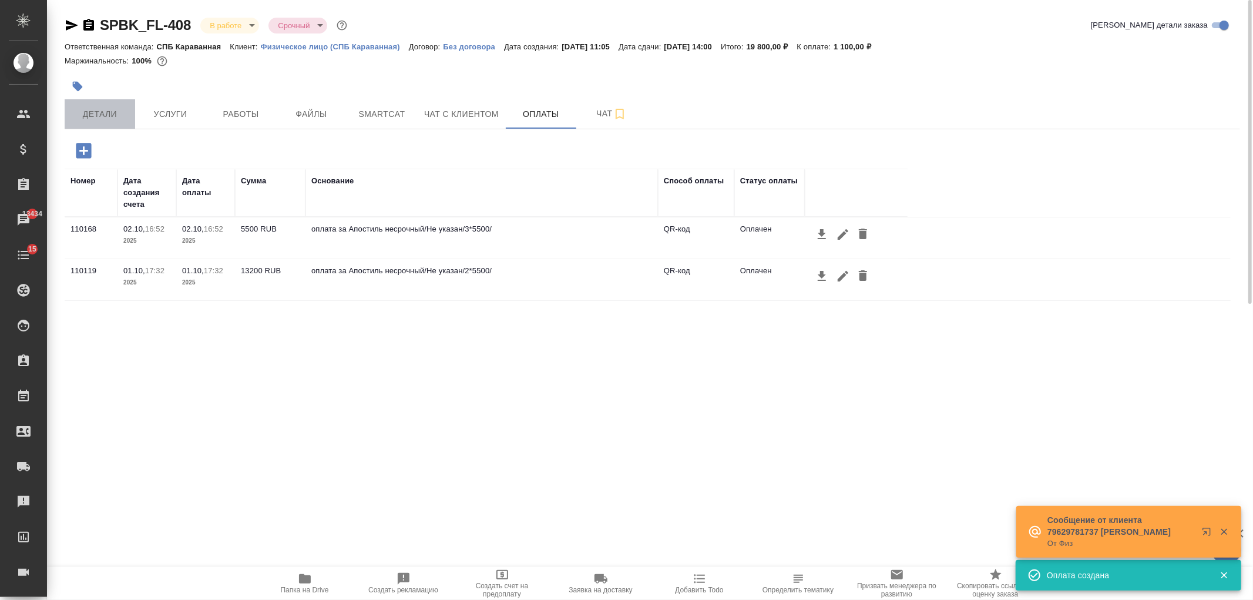
click at [85, 120] on span "Детали" at bounding box center [100, 114] width 56 height 15
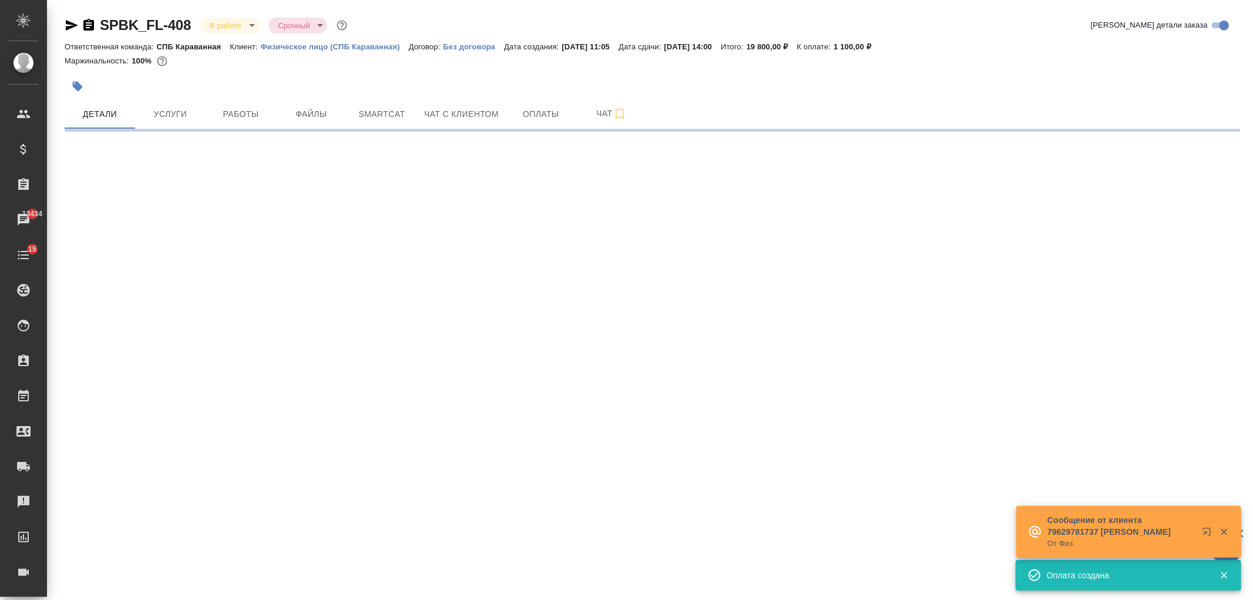
select select "RU"
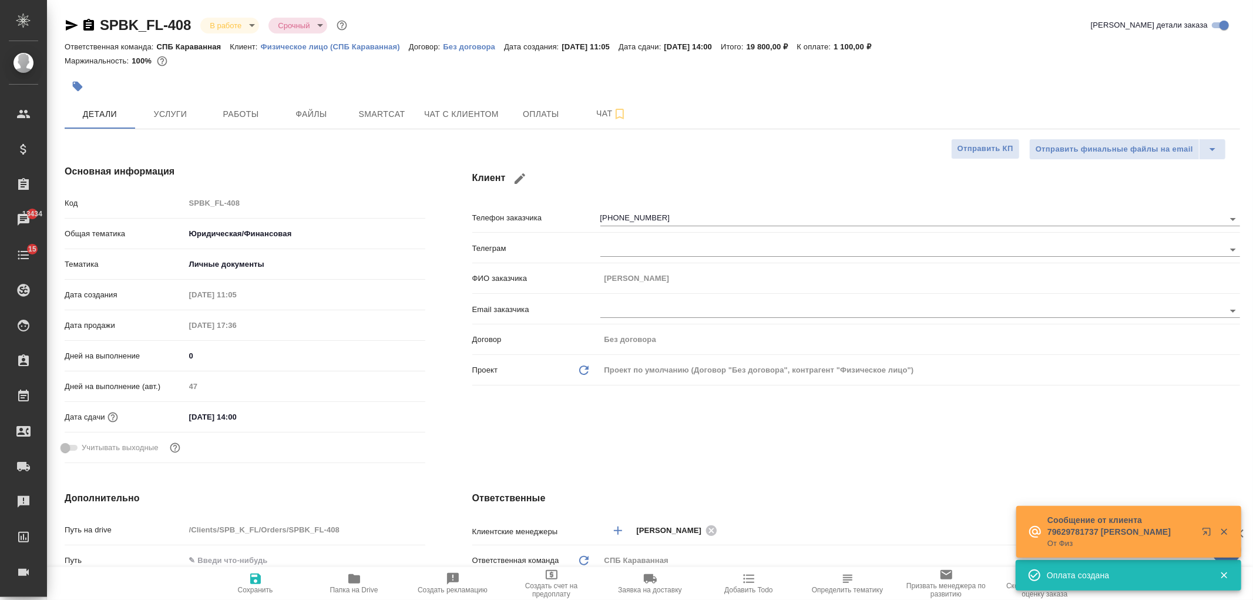
type textarea "x"
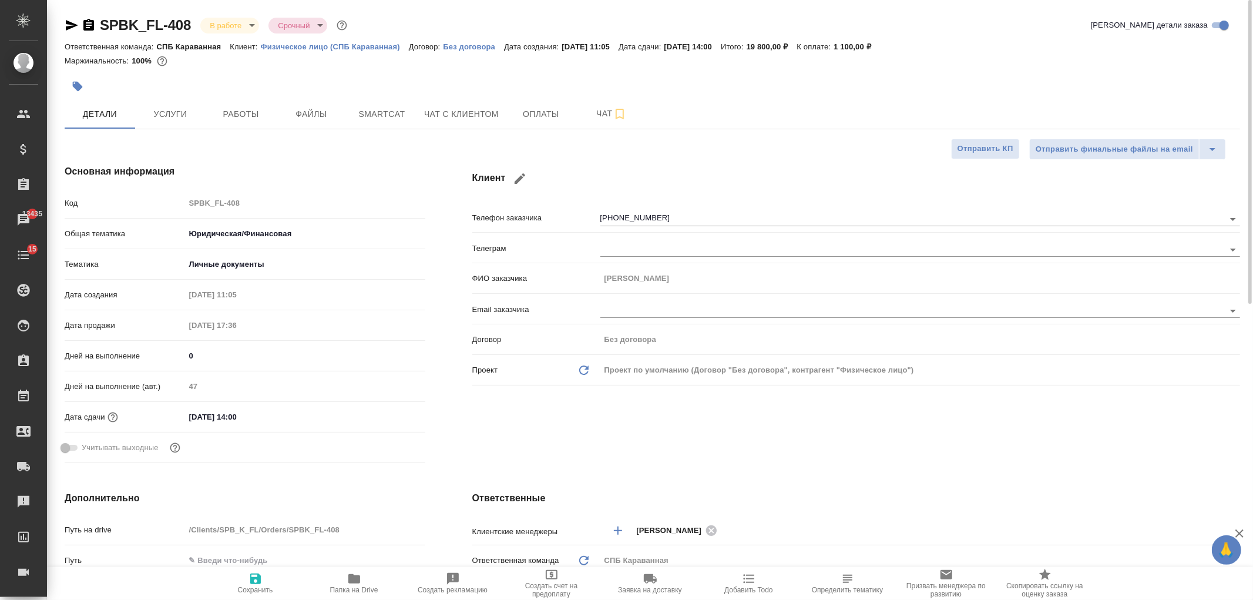
type textarea "x"
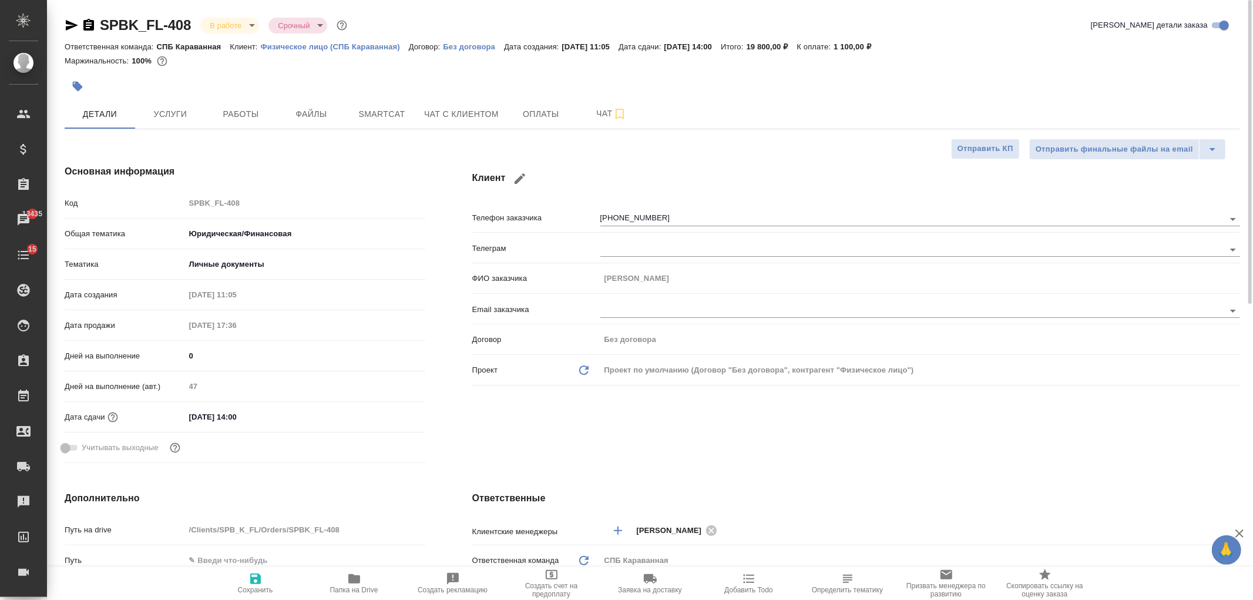
type textarea "x"
click at [733, 455] on div "Клиент Телефон заказчика +79319607377 Телеграм ФИО заказчика Наталья Email зака…" at bounding box center [856, 316] width 815 height 350
click at [668, 437] on div "Клиент Телефон заказчика +79319607377 Телеграм ФИО заказчика Наталья Email зака…" at bounding box center [856, 316] width 815 height 350
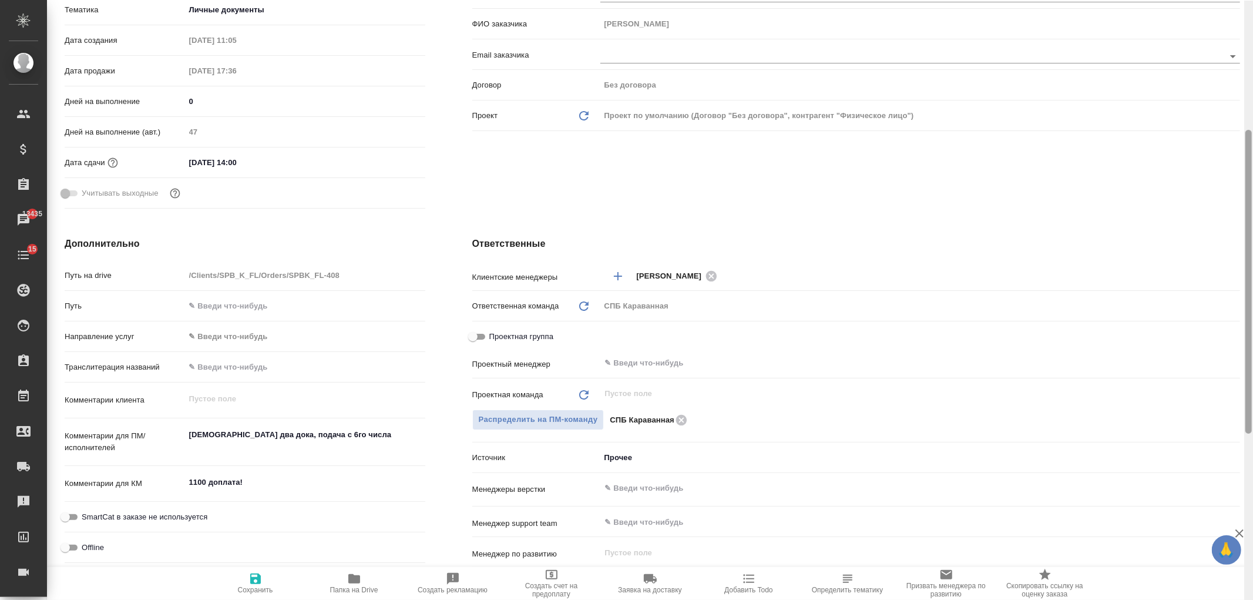
scroll to position [306, 0]
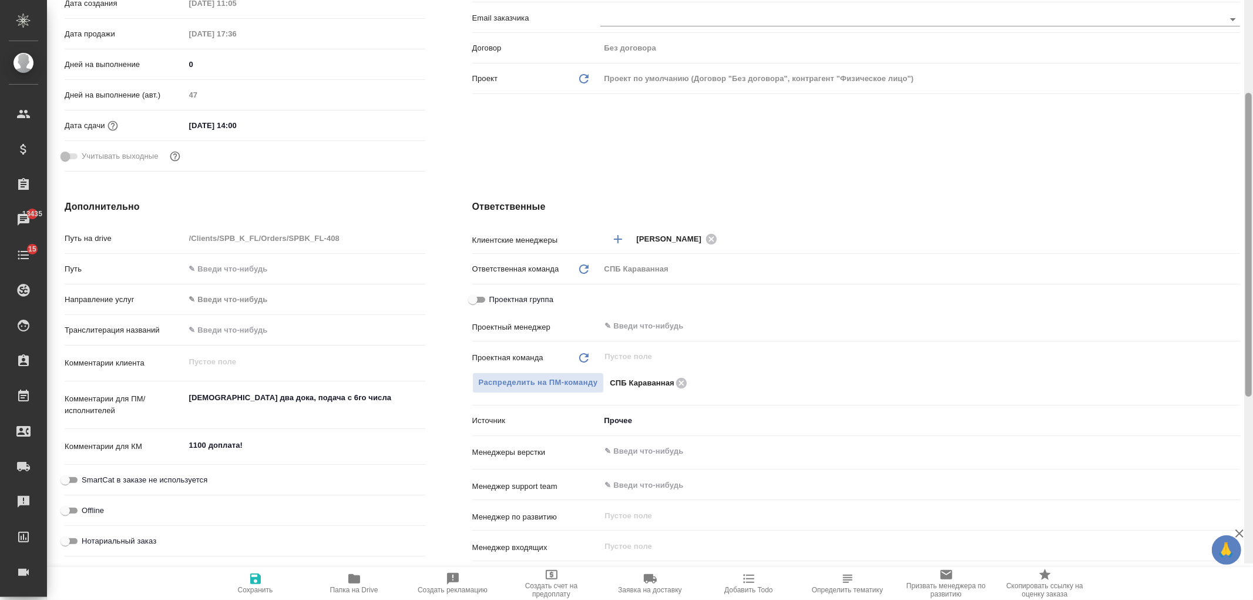
drag, startPoint x: 1248, startPoint y: 94, endPoint x: 1253, endPoint y: 249, distance: 155.2
click at [1253, 249] on div at bounding box center [1248, 263] width 9 height 600
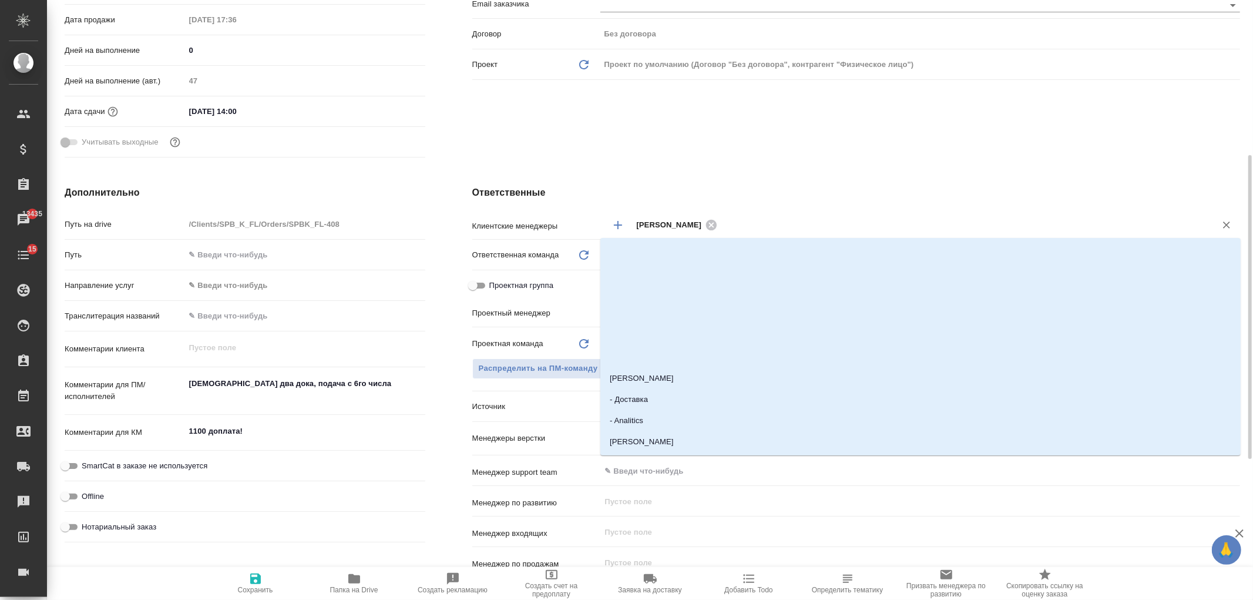
click at [777, 220] on input "text" at bounding box center [959, 224] width 476 height 14
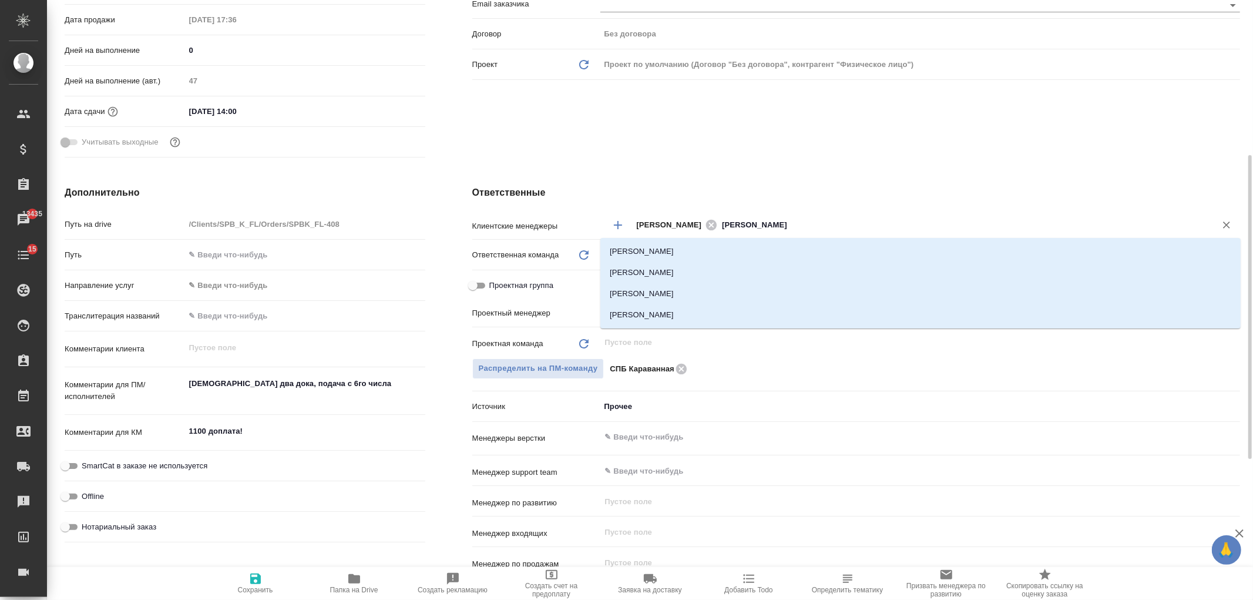
type input "Ивано"
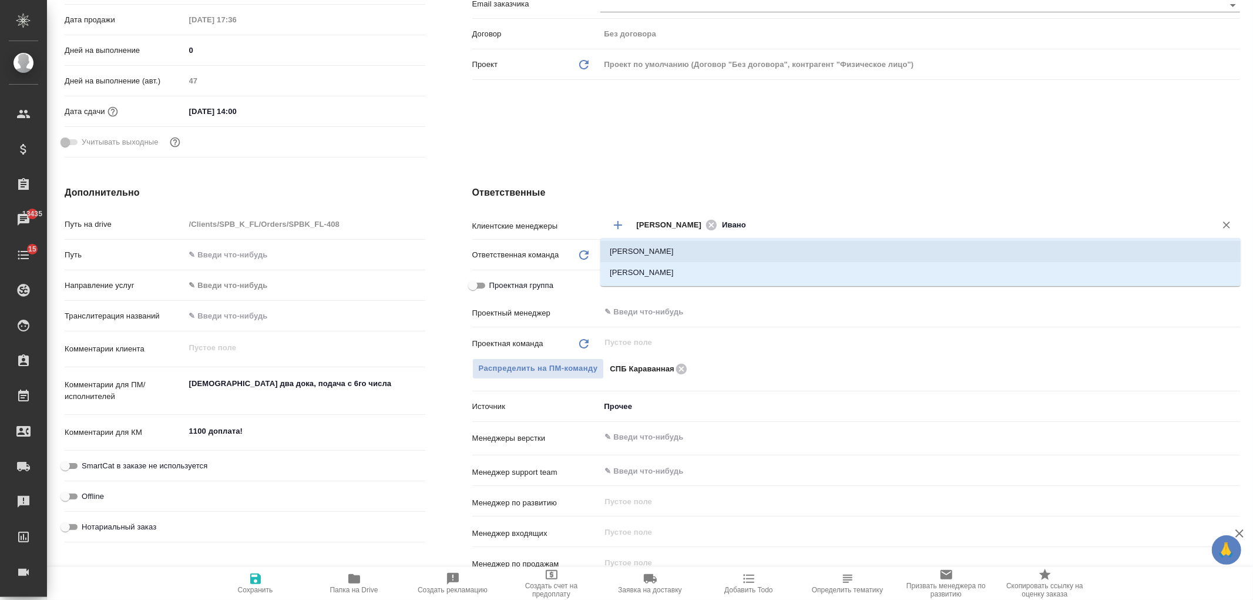
click at [765, 254] on li "[PERSON_NAME]" at bounding box center [920, 251] width 640 height 21
type textarea "x"
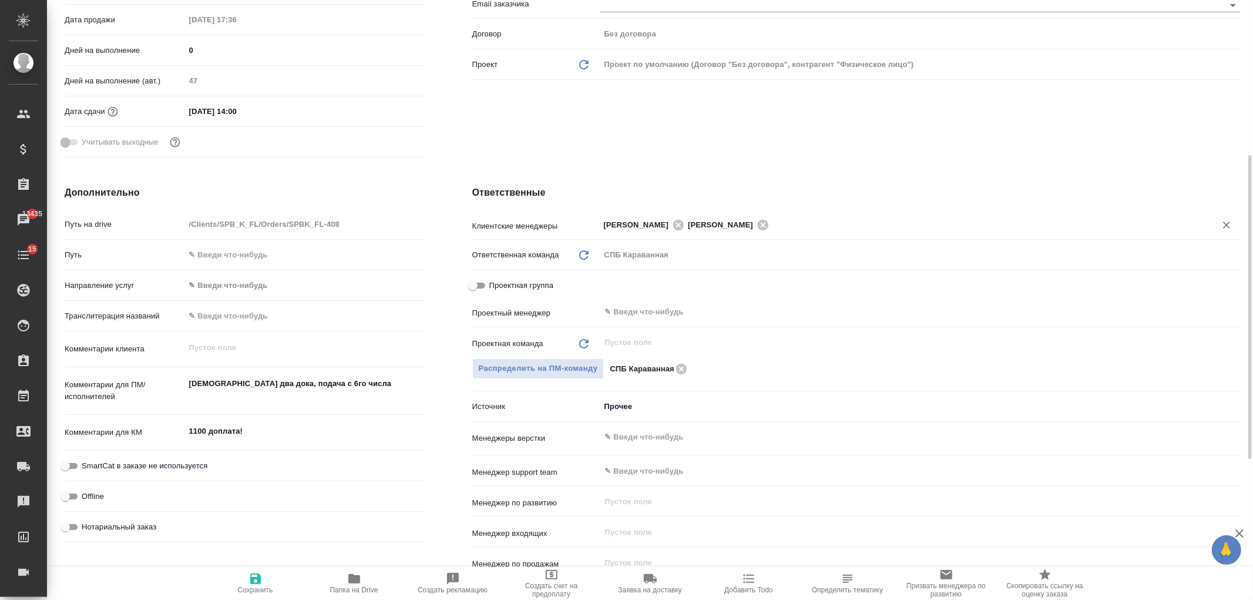
click at [256, 582] on icon "button" at bounding box center [256, 579] width 14 height 14
type textarea "x"
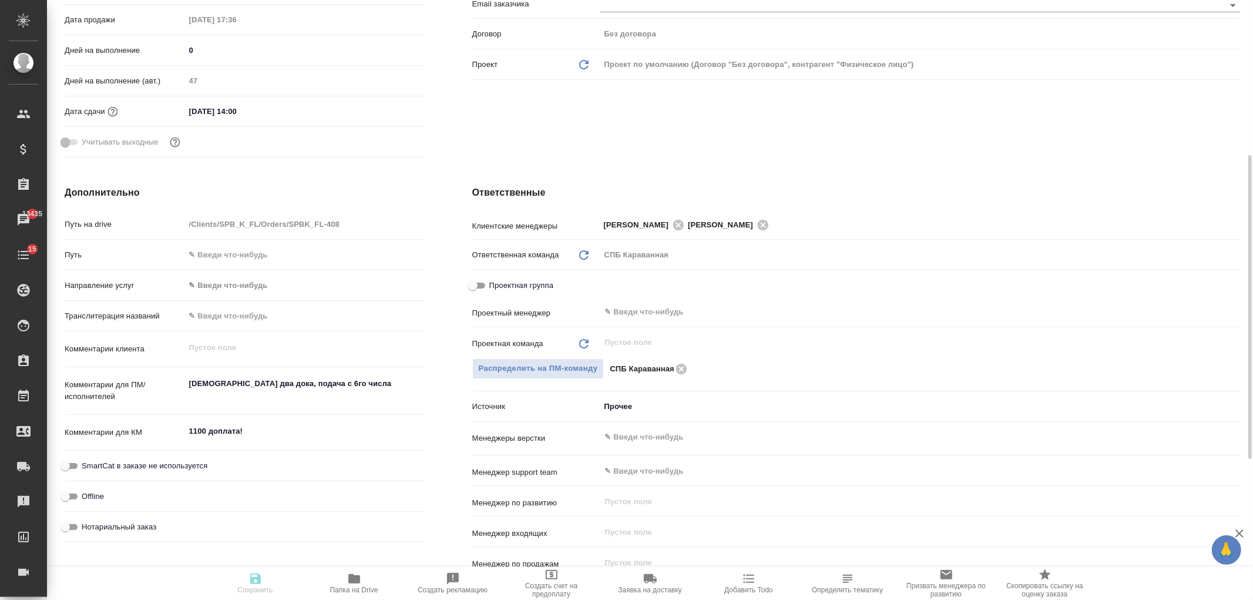
type textarea "x"
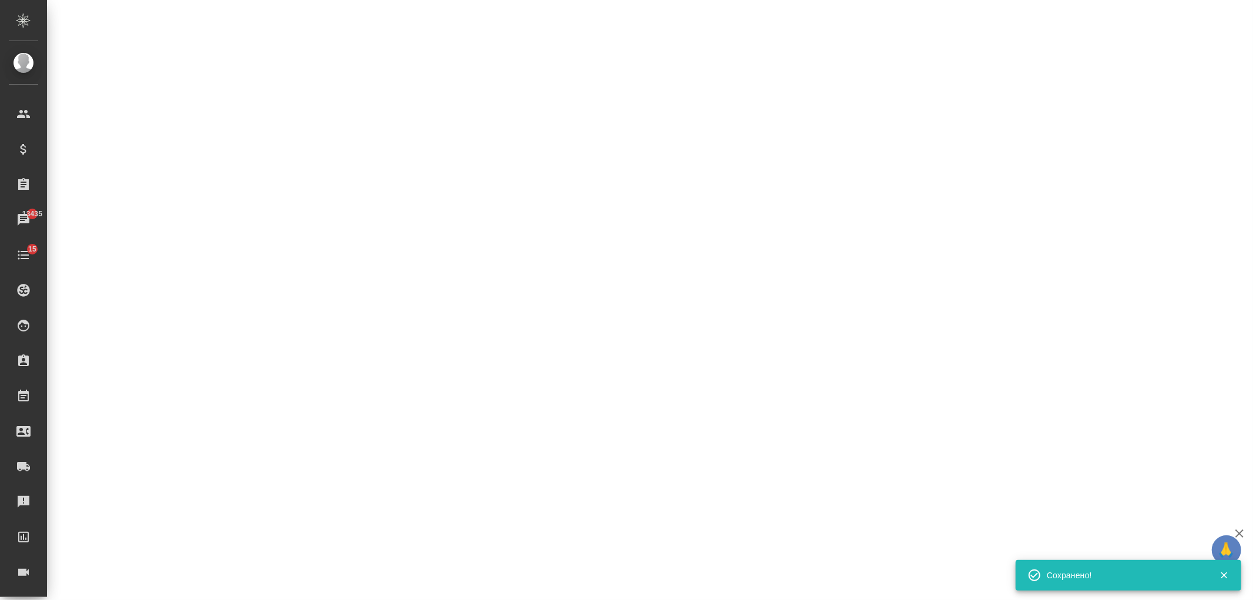
select select "RU"
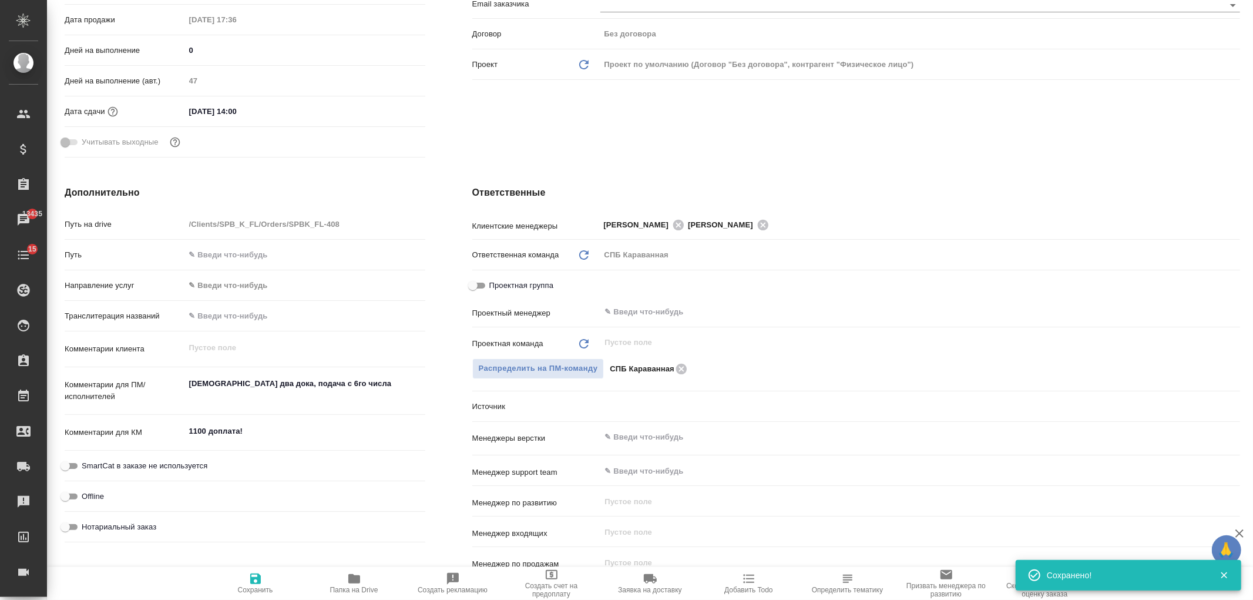
type textarea "x"
click at [697, 165] on div "Ответственные Клиентские менеджеры Москалец Алина Иванова Арина ​ Ответственная…" at bounding box center [856, 399] width 815 height 474
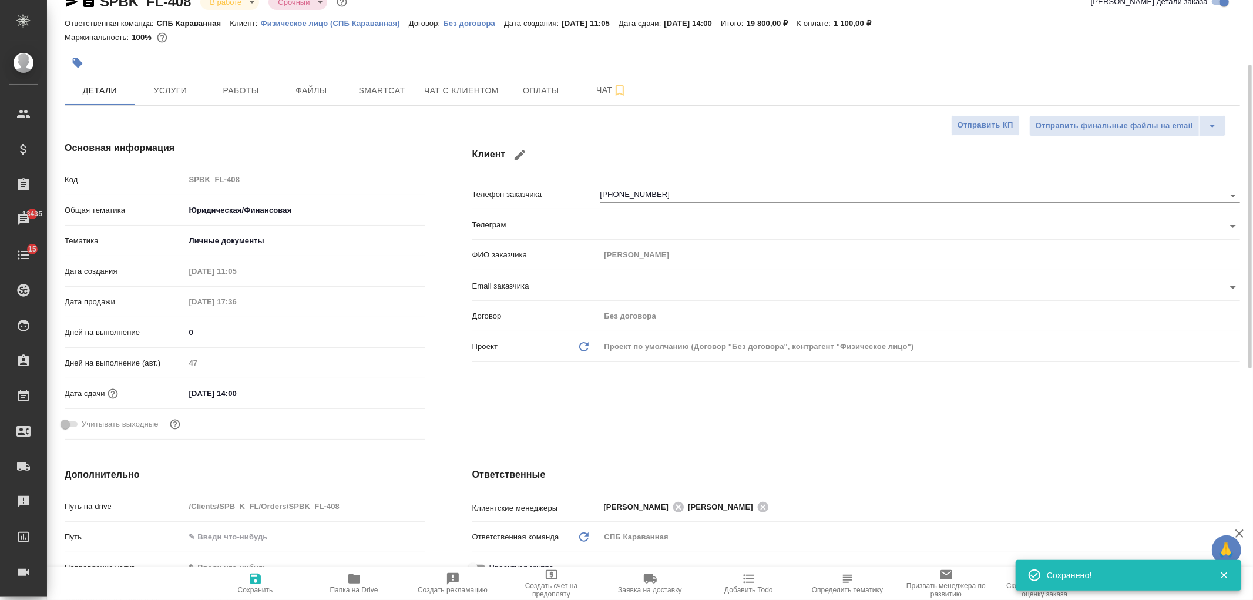
scroll to position [0, 0]
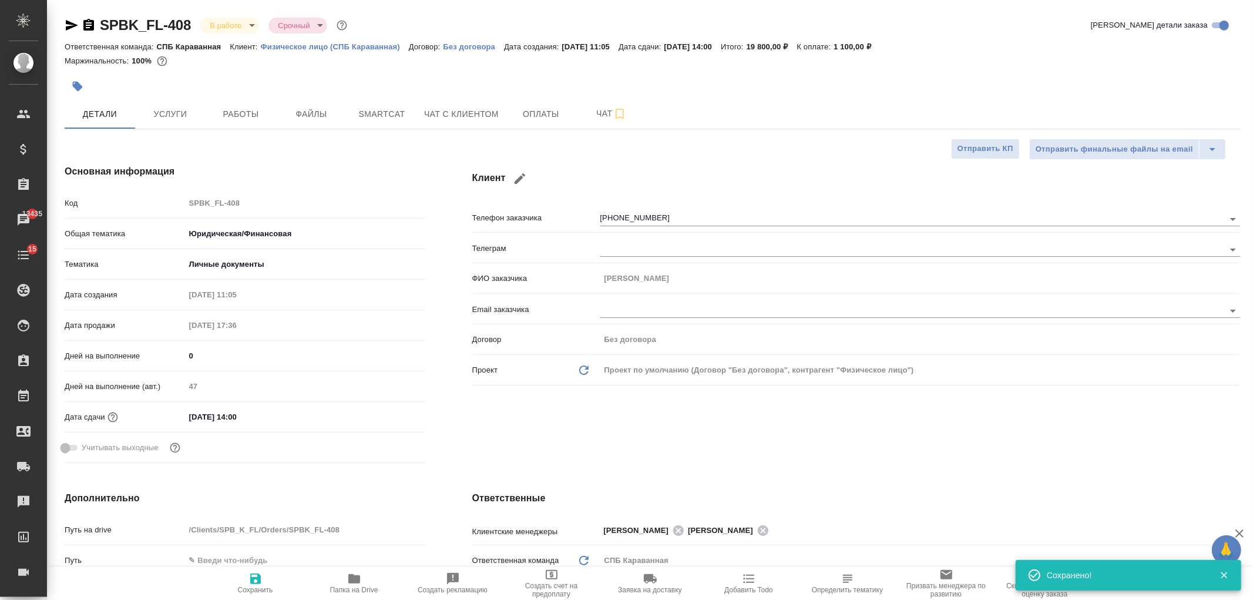
type textarea "x"
